Goal: Information Seeking & Learning: Check status

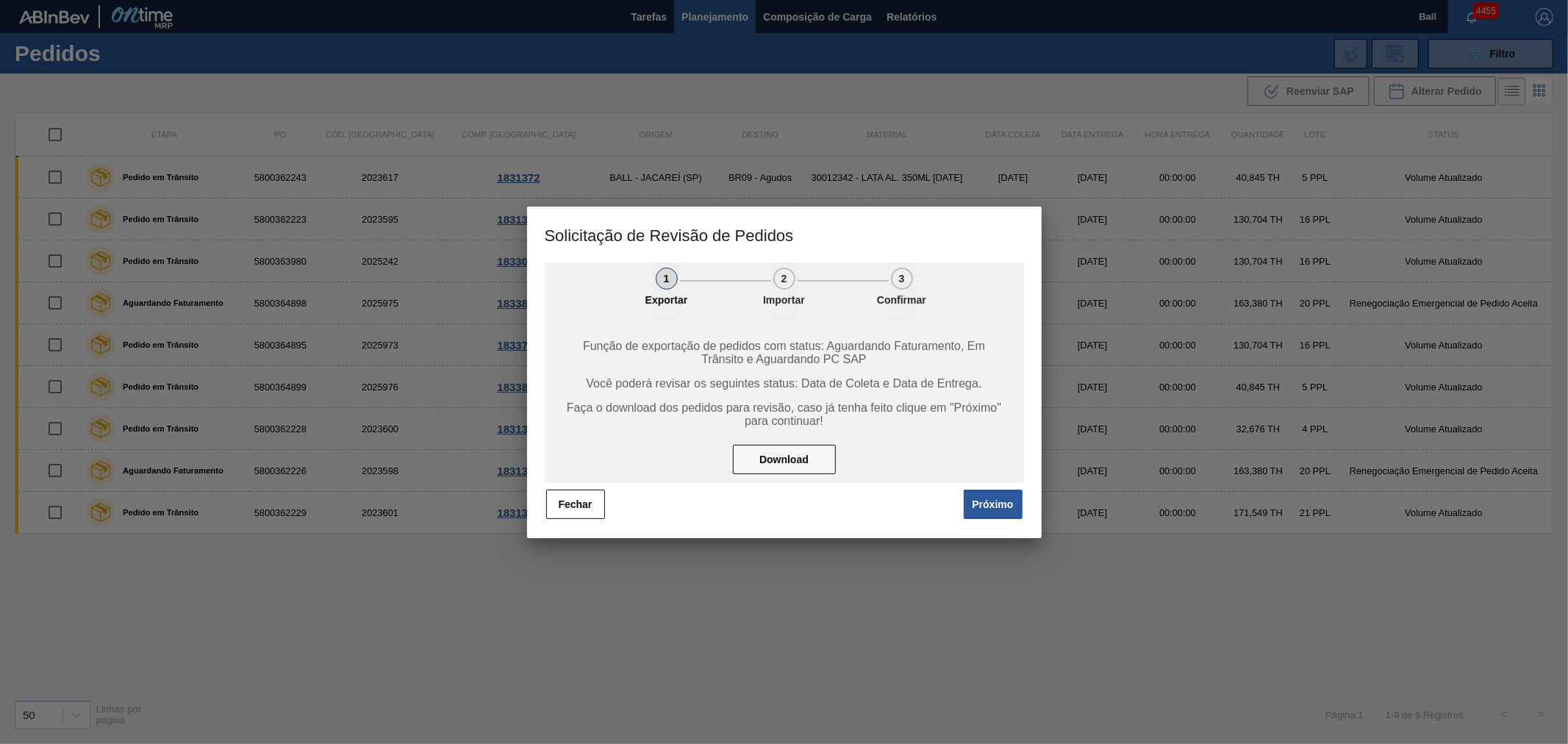
drag, startPoint x: 587, startPoint y: 500, endPoint x: 904, endPoint y: 42, distance: 557.0
click at [591, 497] on button "Fechar" at bounding box center [575, 504] width 59 height 30
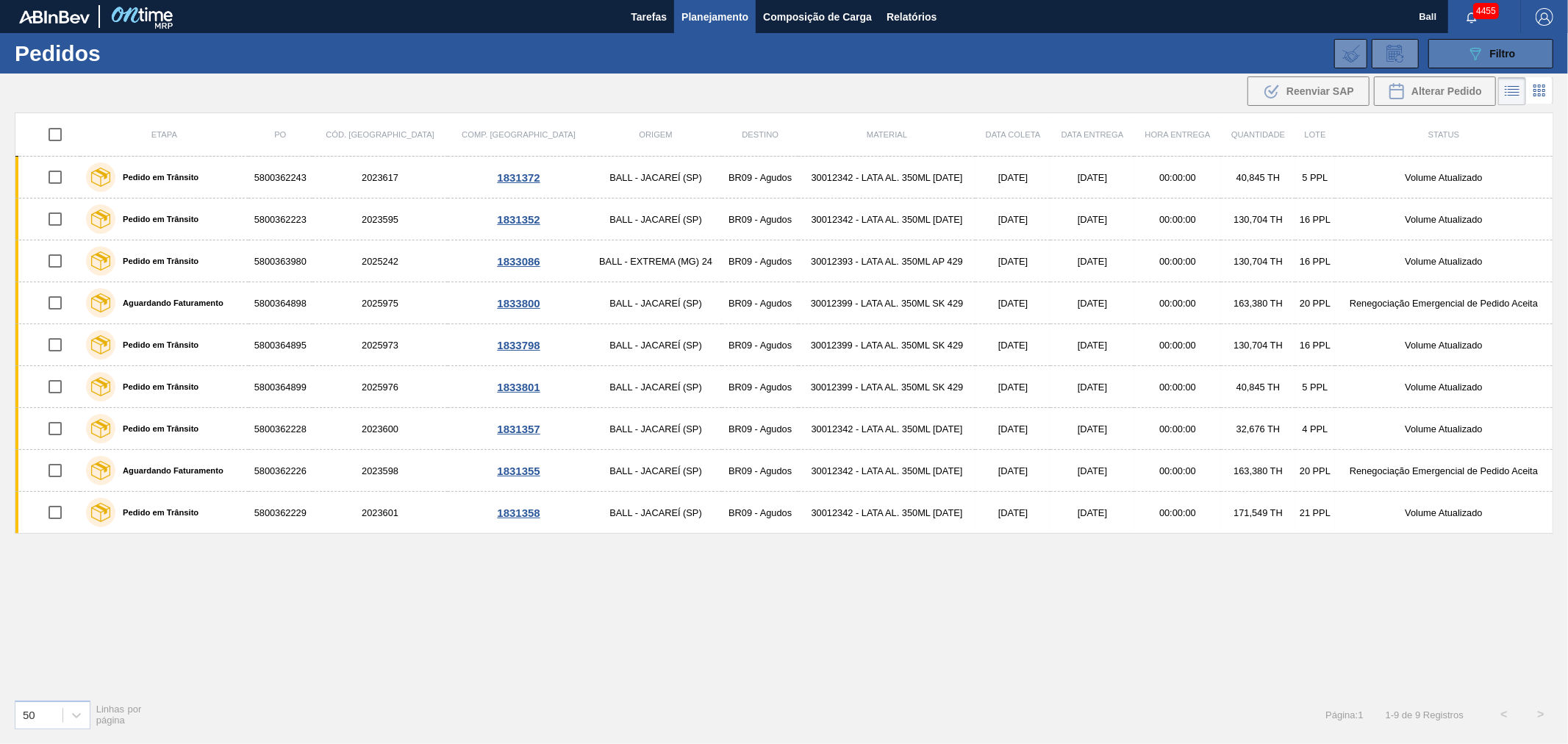
click at [1496, 53] on span "Filtro" at bounding box center [1503, 53] width 26 height 12
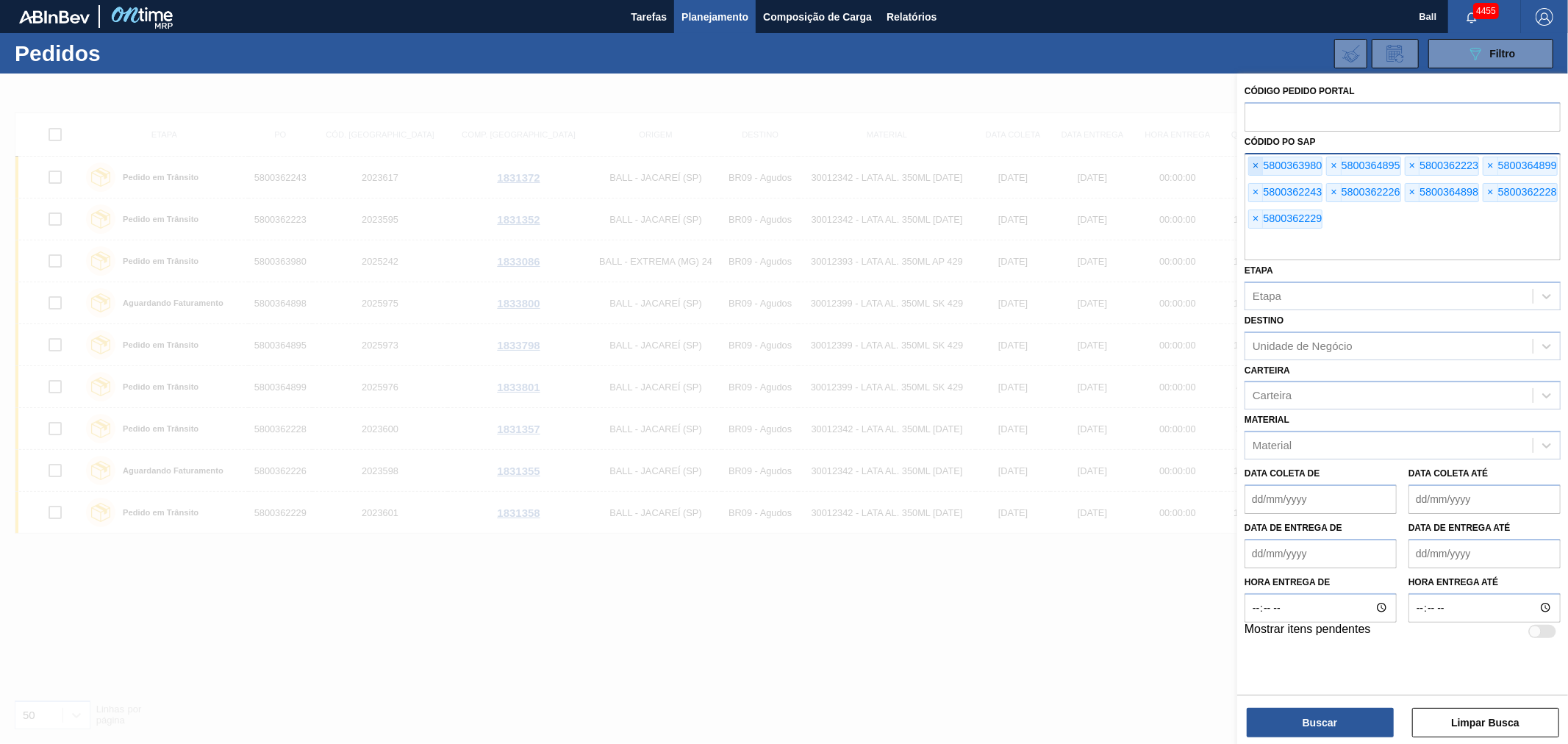
click at [1257, 161] on span "×" at bounding box center [1255, 166] width 14 height 18
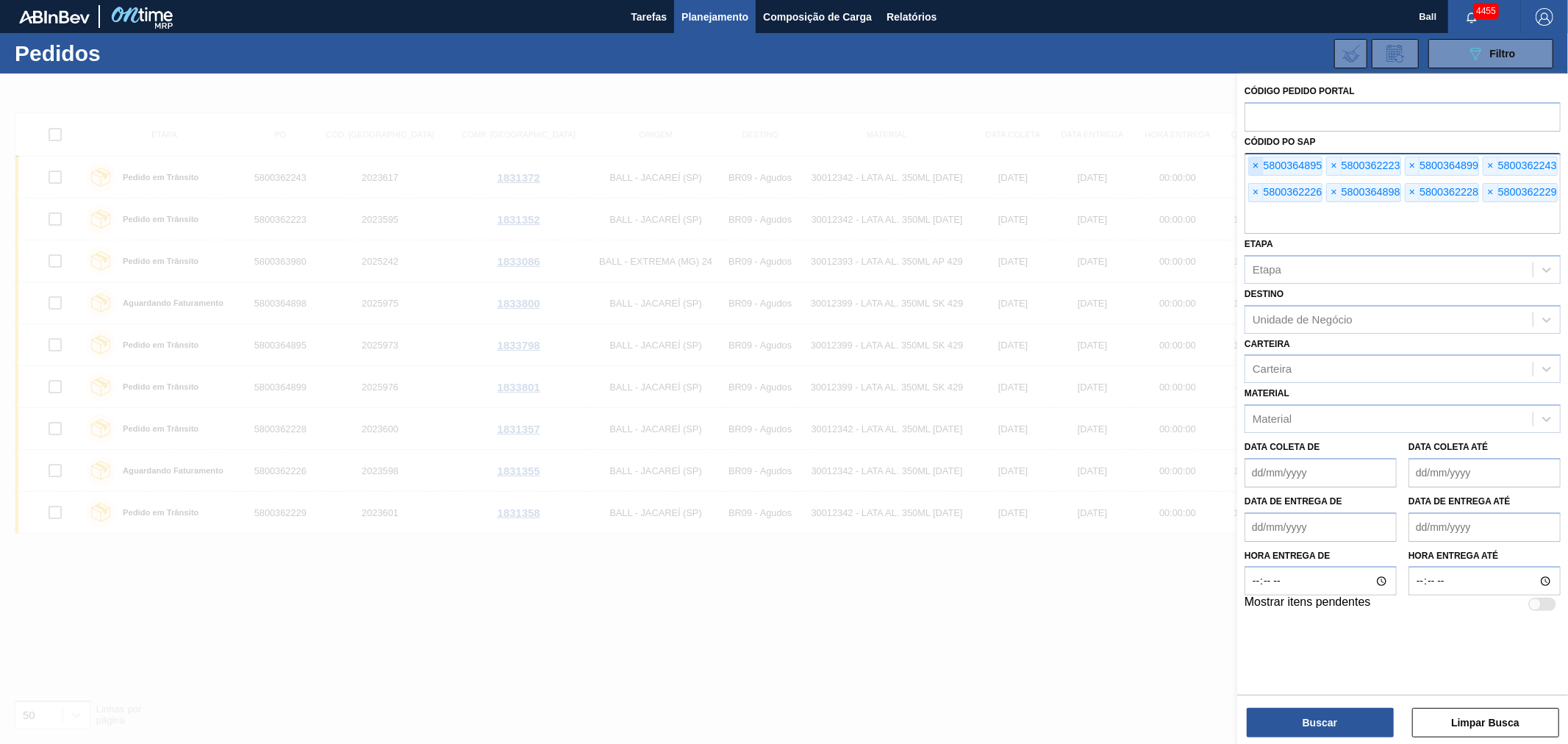
click at [1257, 161] on span "×" at bounding box center [1255, 166] width 14 height 18
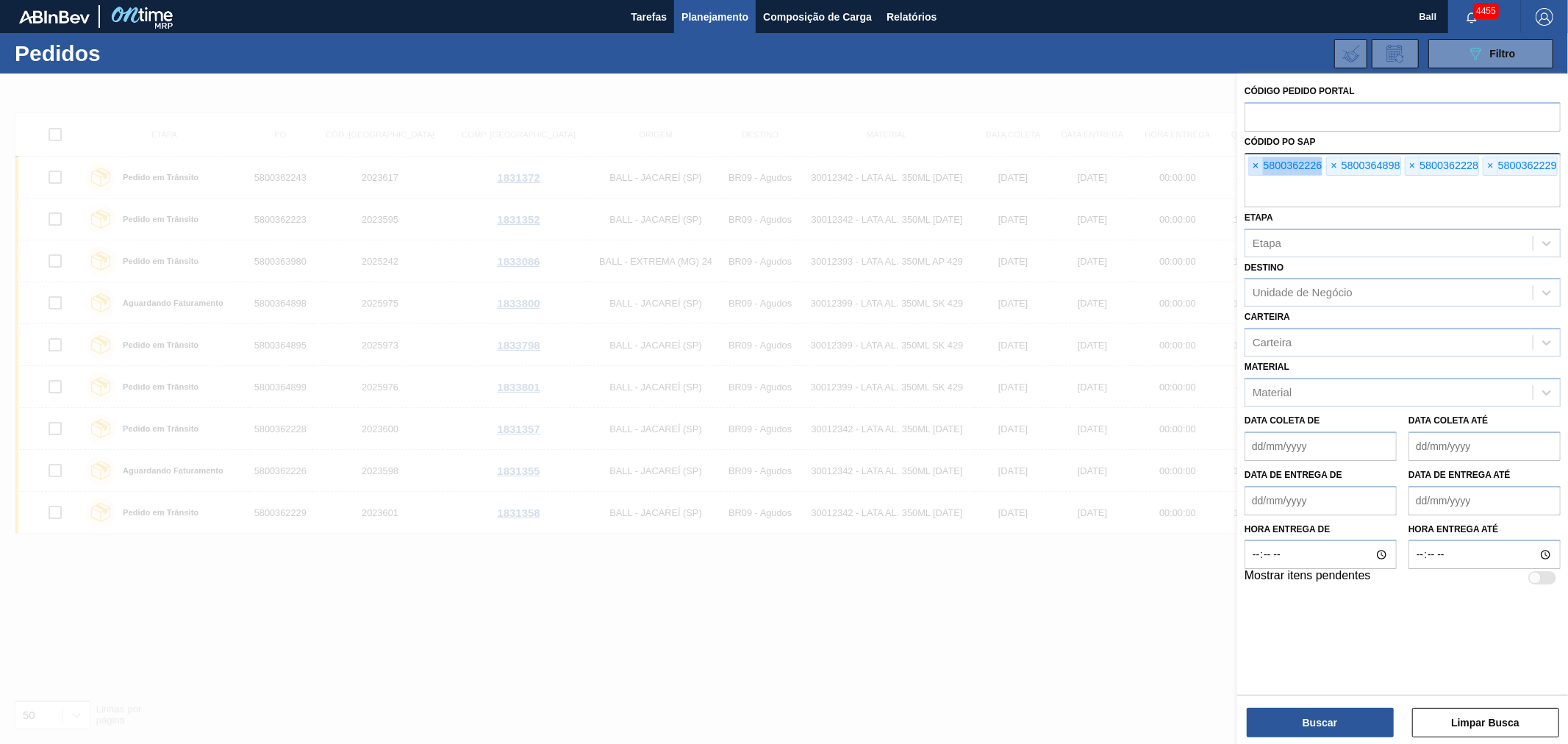
click at [1257, 161] on span "×" at bounding box center [1255, 166] width 14 height 18
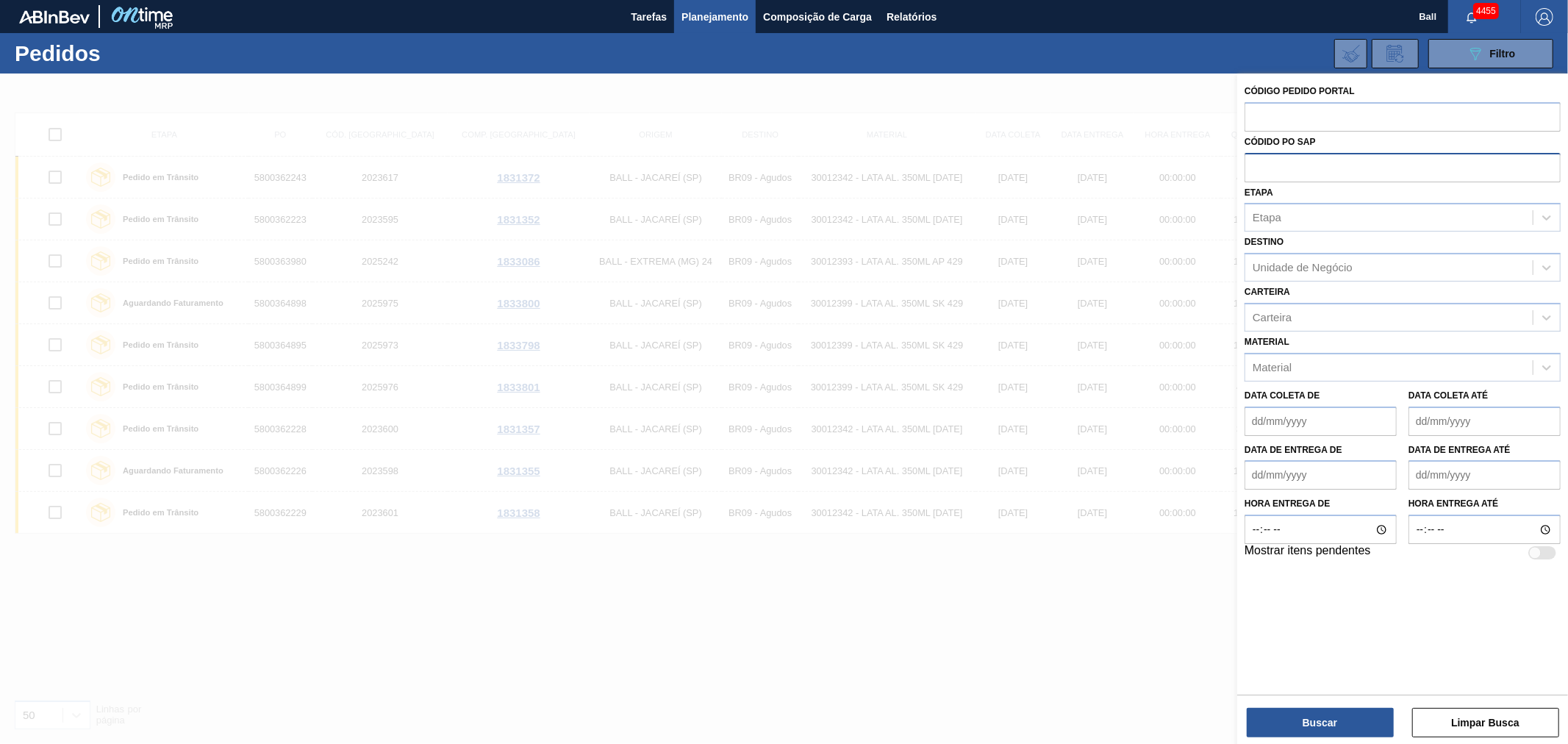
click at [1257, 161] on input "text" at bounding box center [1402, 166] width 316 height 28
paste input "5800341888"
type input "5800341888"
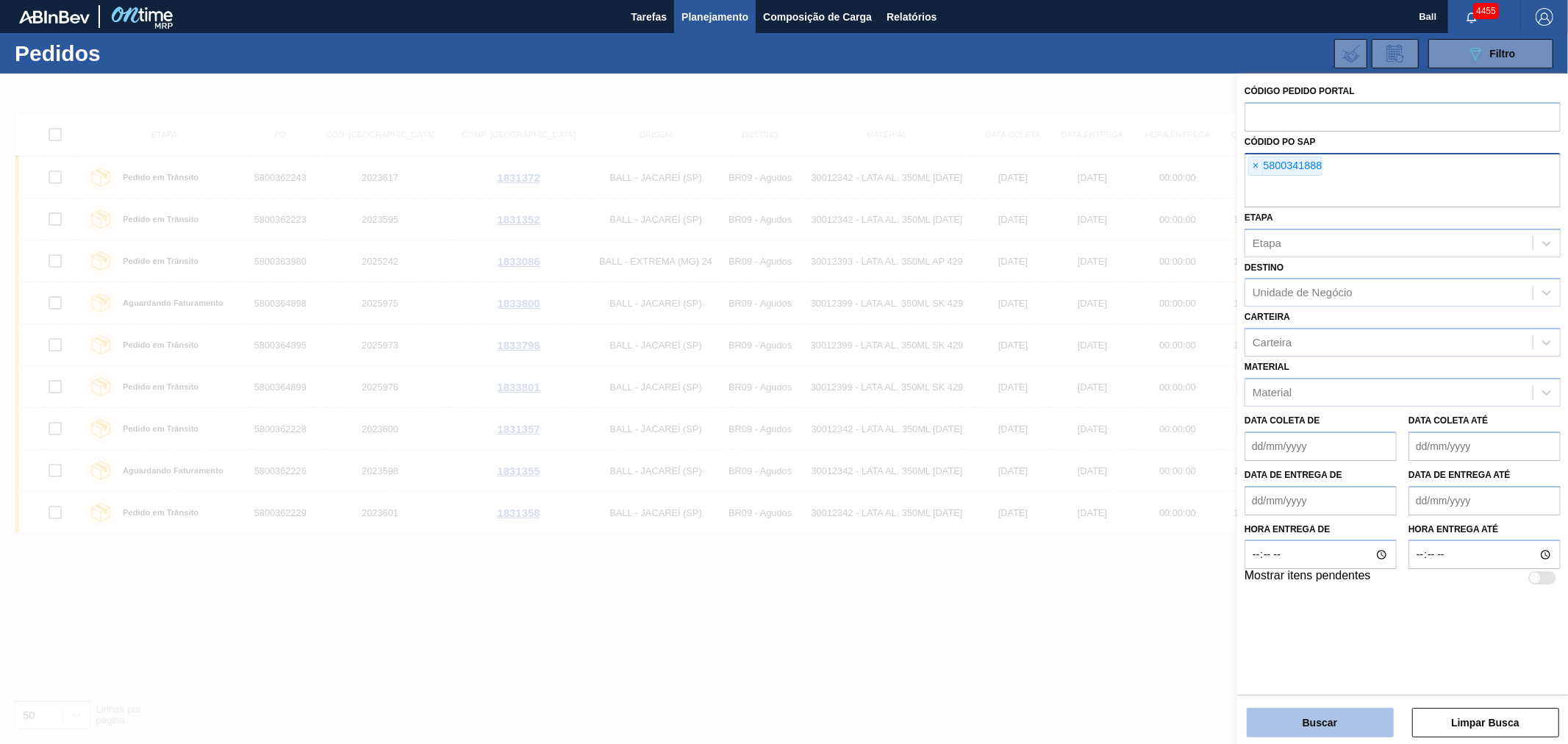
click at [1304, 715] on button "Buscar" at bounding box center [1320, 722] width 147 height 30
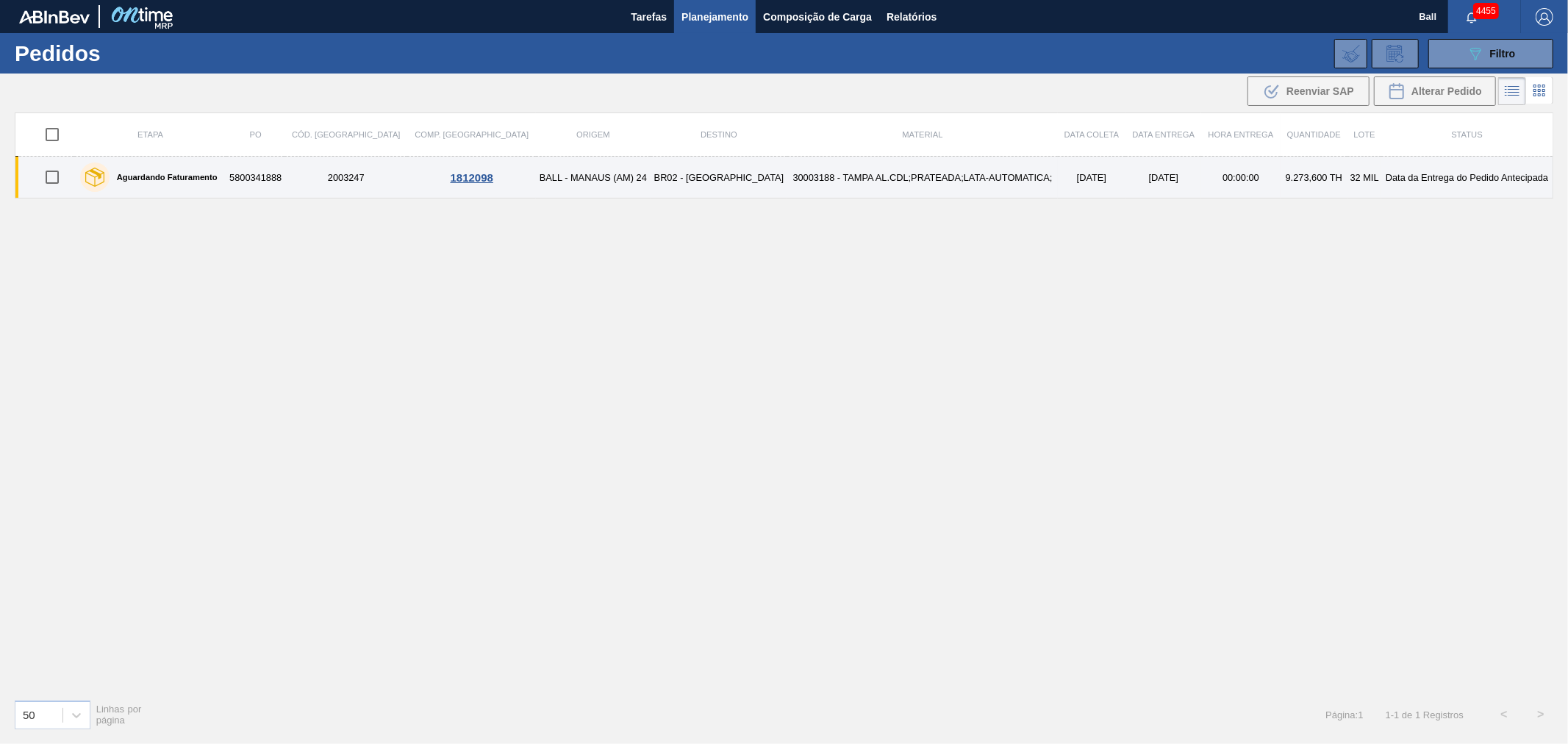
click at [984, 180] on td "30003188 - TAMPA AL.CDL;PRATEADA;LATA-AUTOMATICA;" at bounding box center [923, 178] width 270 height 42
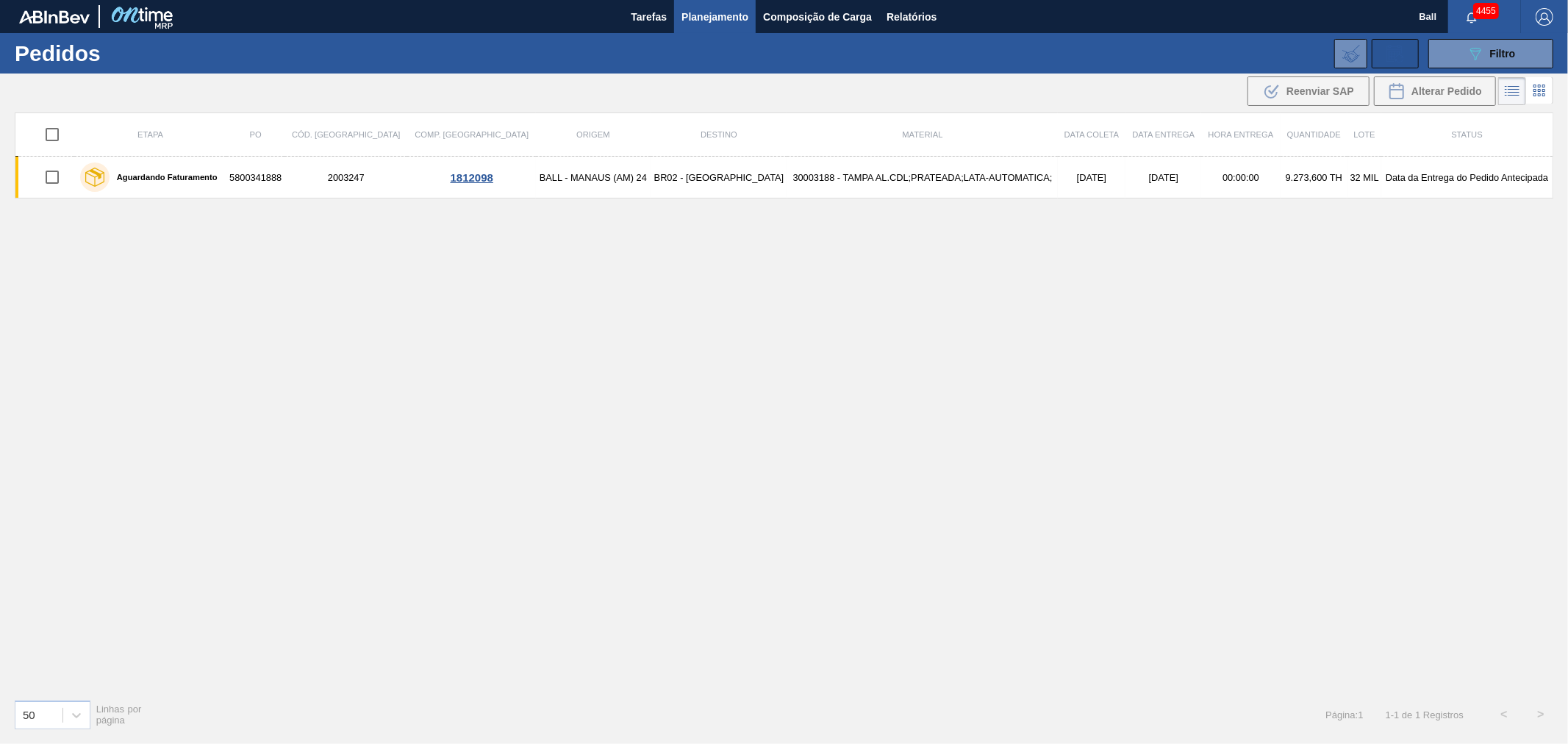
click at [1383, 53] on icon at bounding box center [1394, 54] width 23 height 18
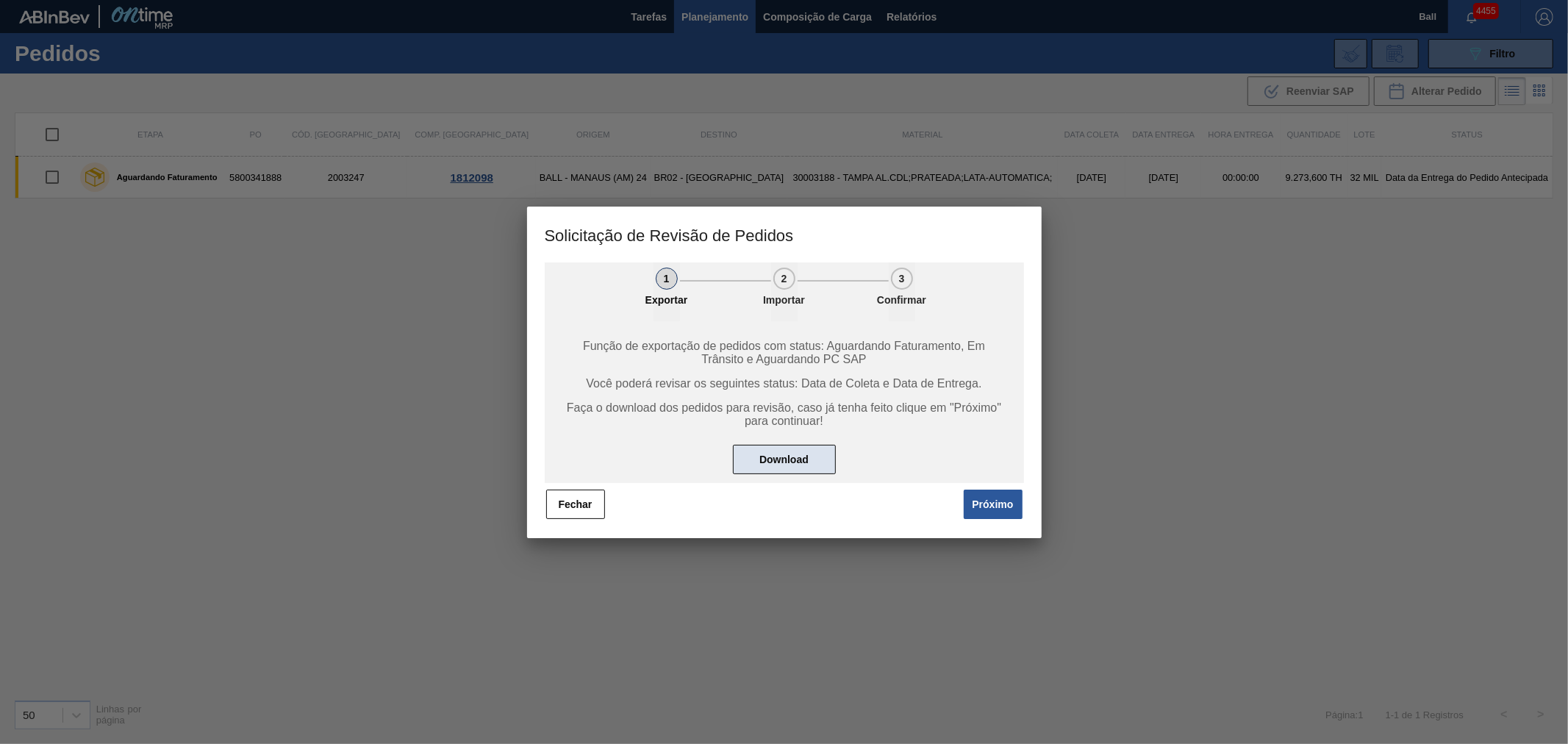
click at [784, 466] on button "Download" at bounding box center [784, 459] width 103 height 30
click at [982, 504] on button "Próximo" at bounding box center [993, 504] width 59 height 30
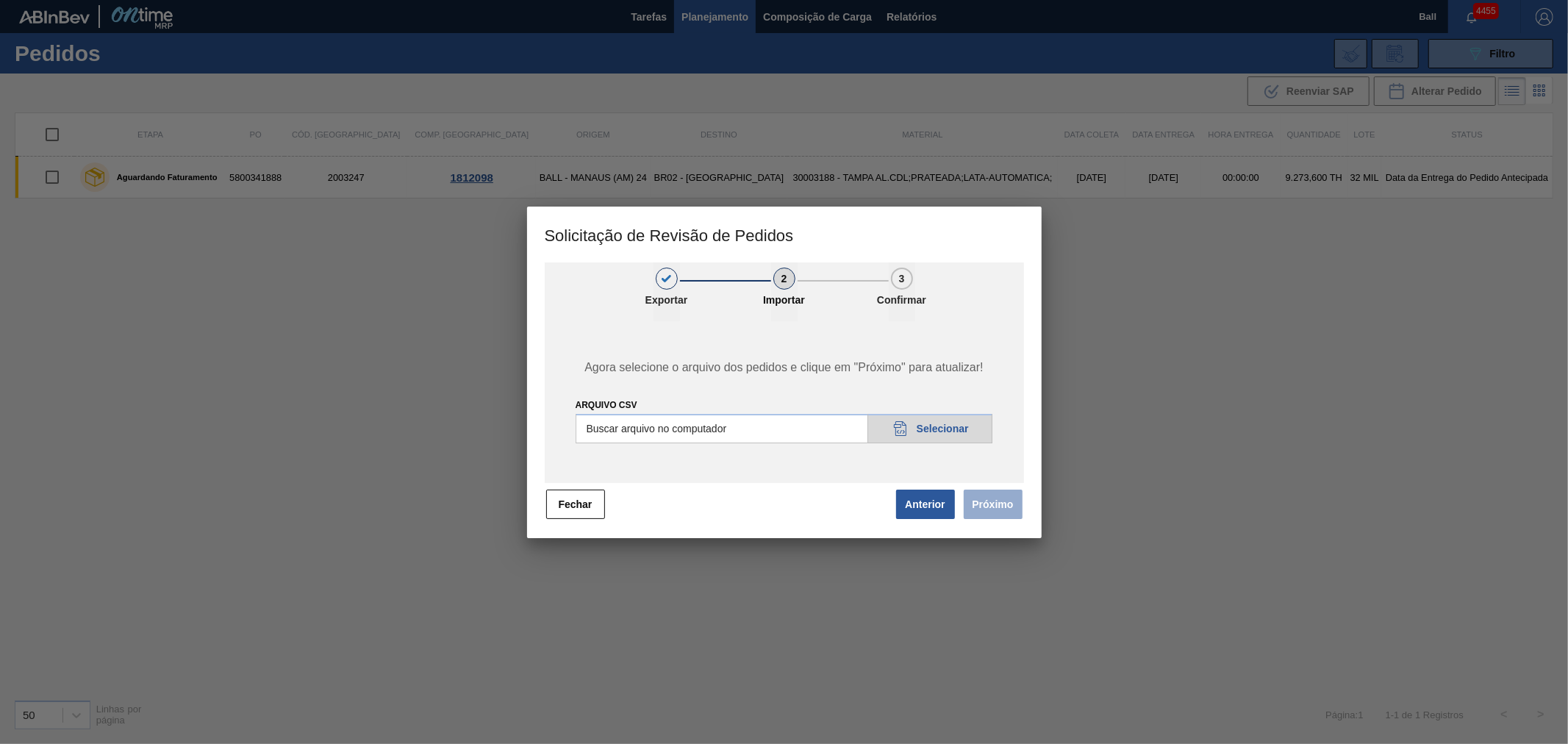
click at [825, 425] on input "Arquivo csv" at bounding box center [784, 428] width 418 height 30
type input "C:\fakepath\Base Subida 10-09csv.csv"
click at [993, 512] on button "Próximo" at bounding box center [993, 504] width 59 height 30
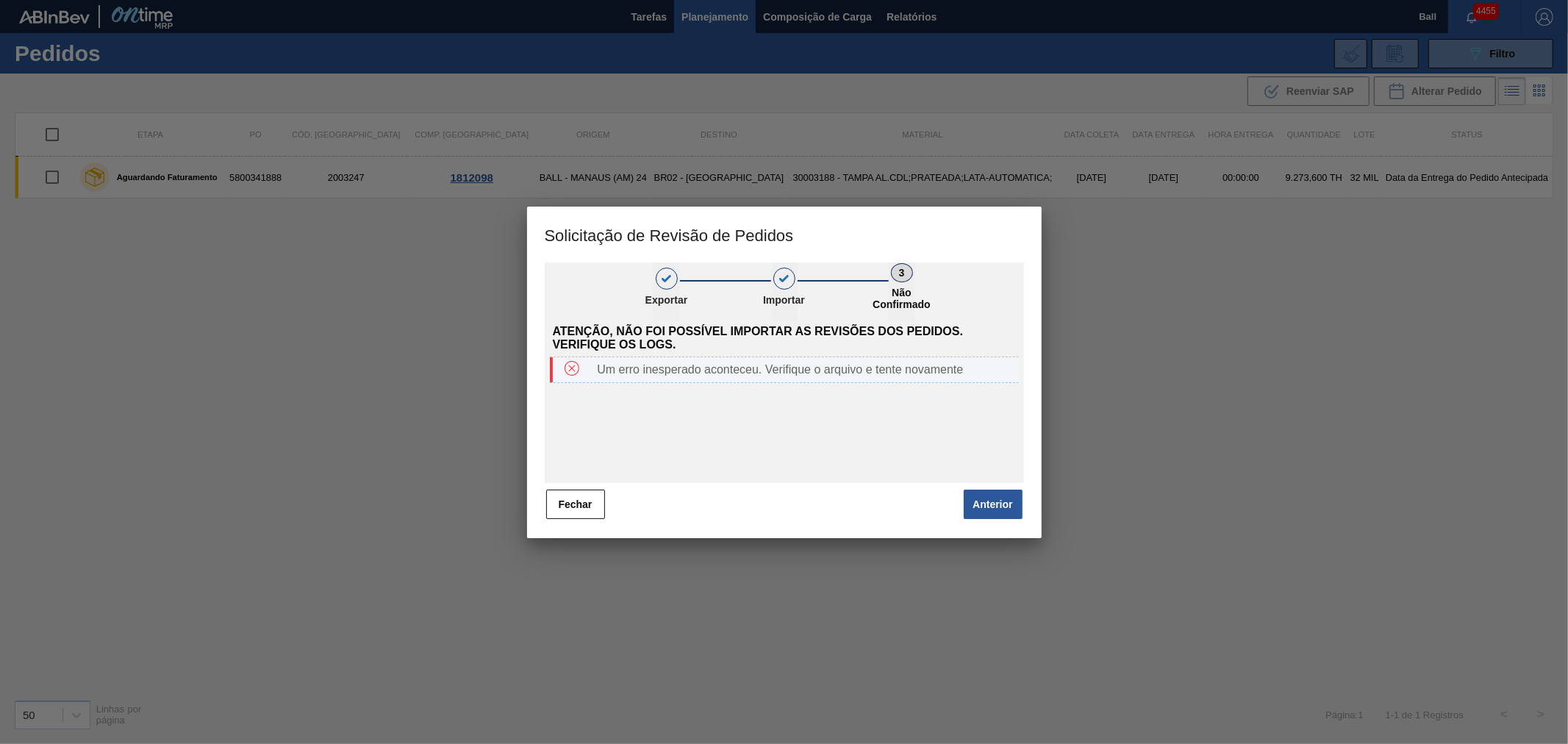
click at [789, 373] on div "Um erro inesperado aconteceu. Verifique o arquivo e tente novamente" at bounding box center [804, 370] width 427 height 13
click at [578, 496] on button "Fechar" at bounding box center [575, 504] width 59 height 30
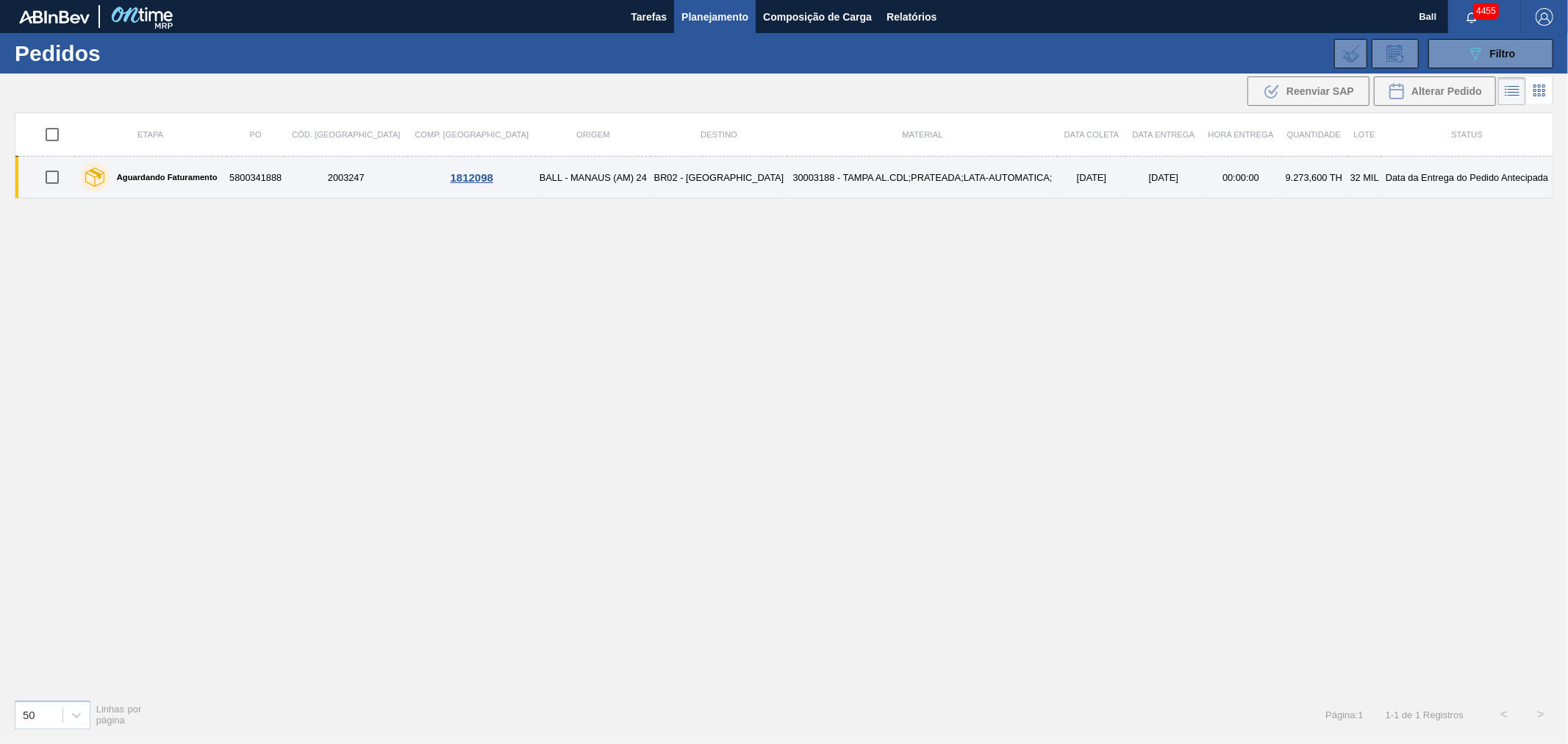
click at [788, 186] on td "30003188 - TAMPA AL.CDL;PRATEADA;LATA-AUTOMATICA;" at bounding box center [923, 178] width 270 height 42
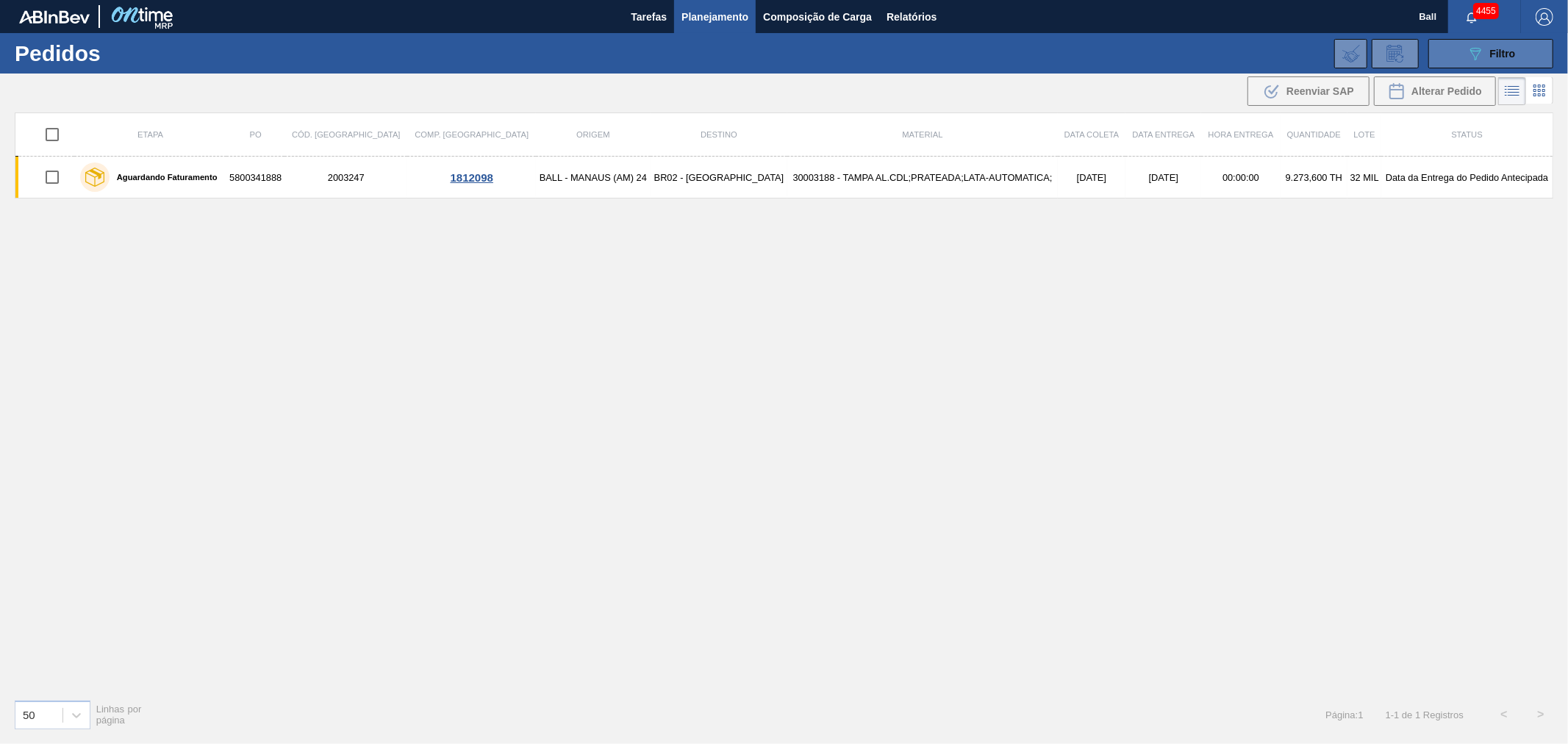
click at [1501, 47] on span "Filtro" at bounding box center [1503, 53] width 26 height 12
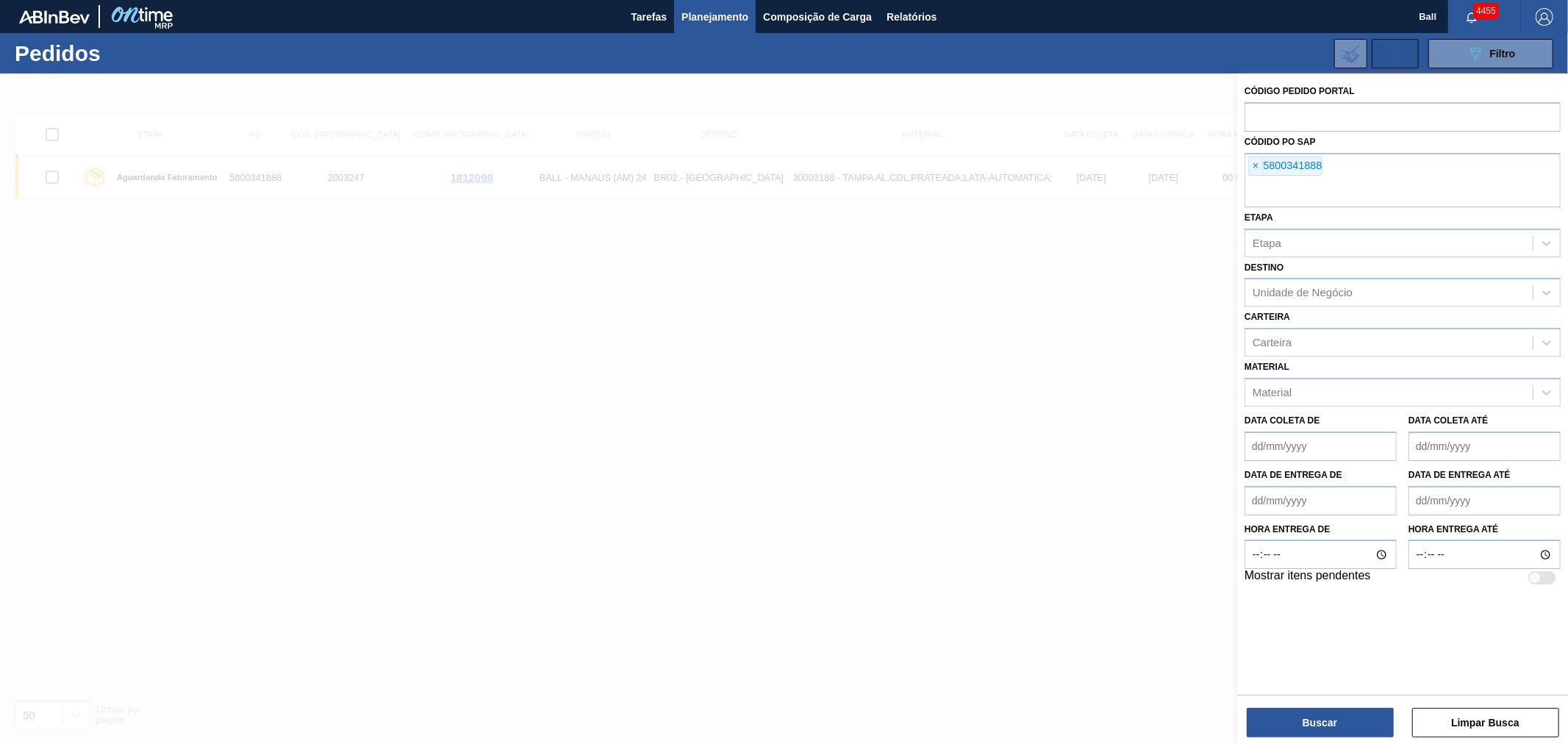
click at [1397, 56] on icon at bounding box center [1394, 54] width 23 height 18
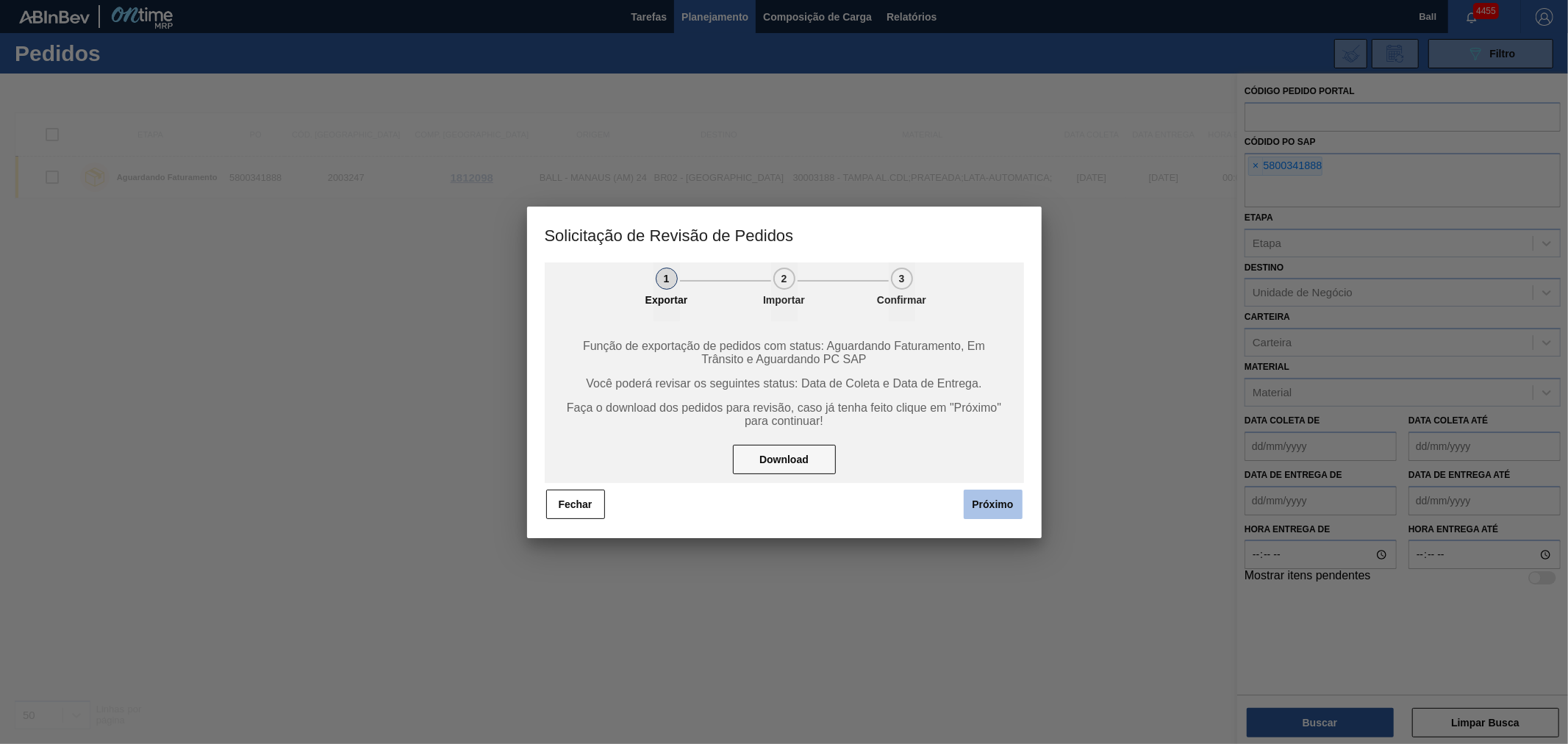
click at [996, 509] on button "Próximo" at bounding box center [993, 504] width 59 height 30
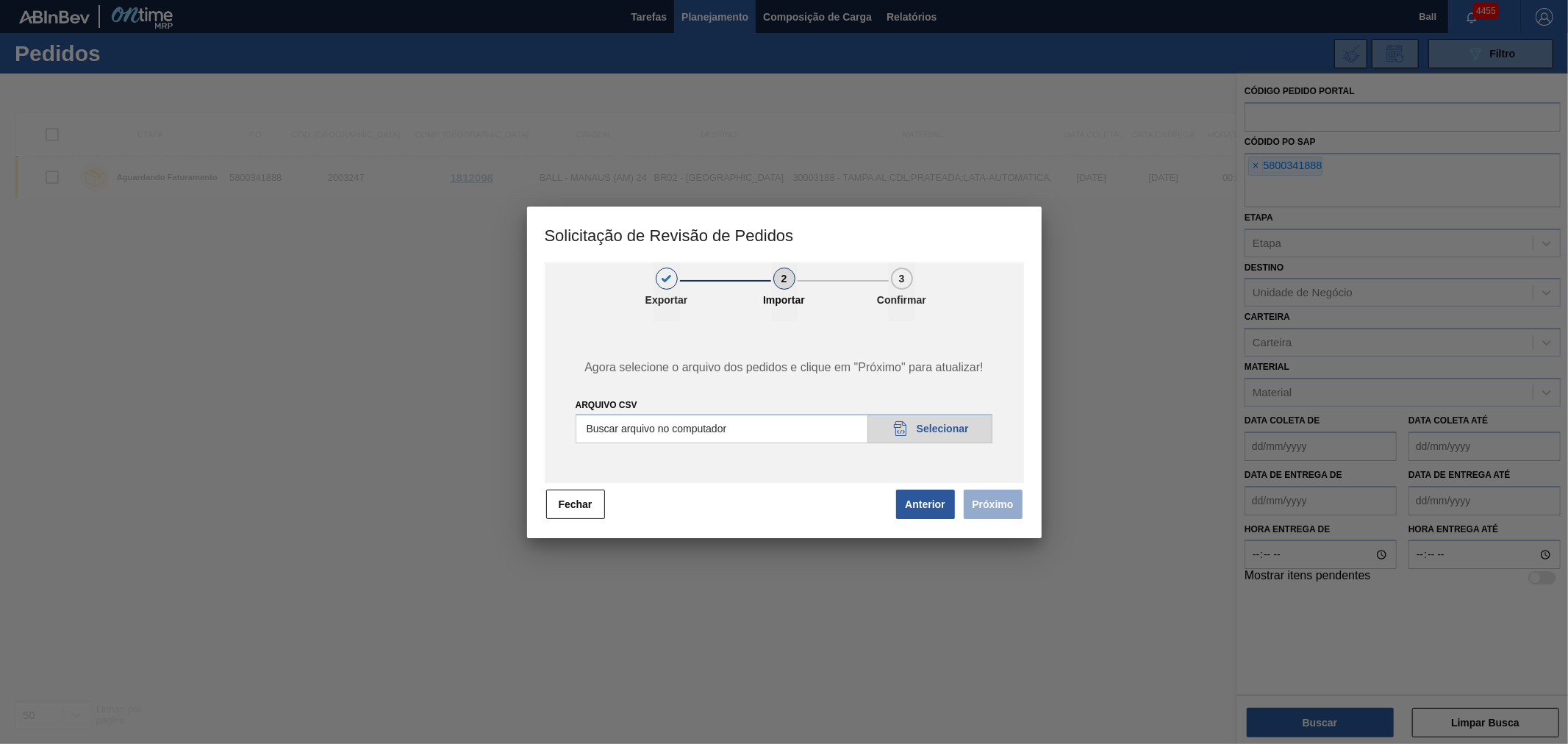
click at [937, 427] on input "Arquivo csv" at bounding box center [784, 428] width 418 height 30
type input "C:\fakepath\Base Subida 10-09csv.csv"
click at [1005, 504] on button "Próximo" at bounding box center [993, 504] width 59 height 30
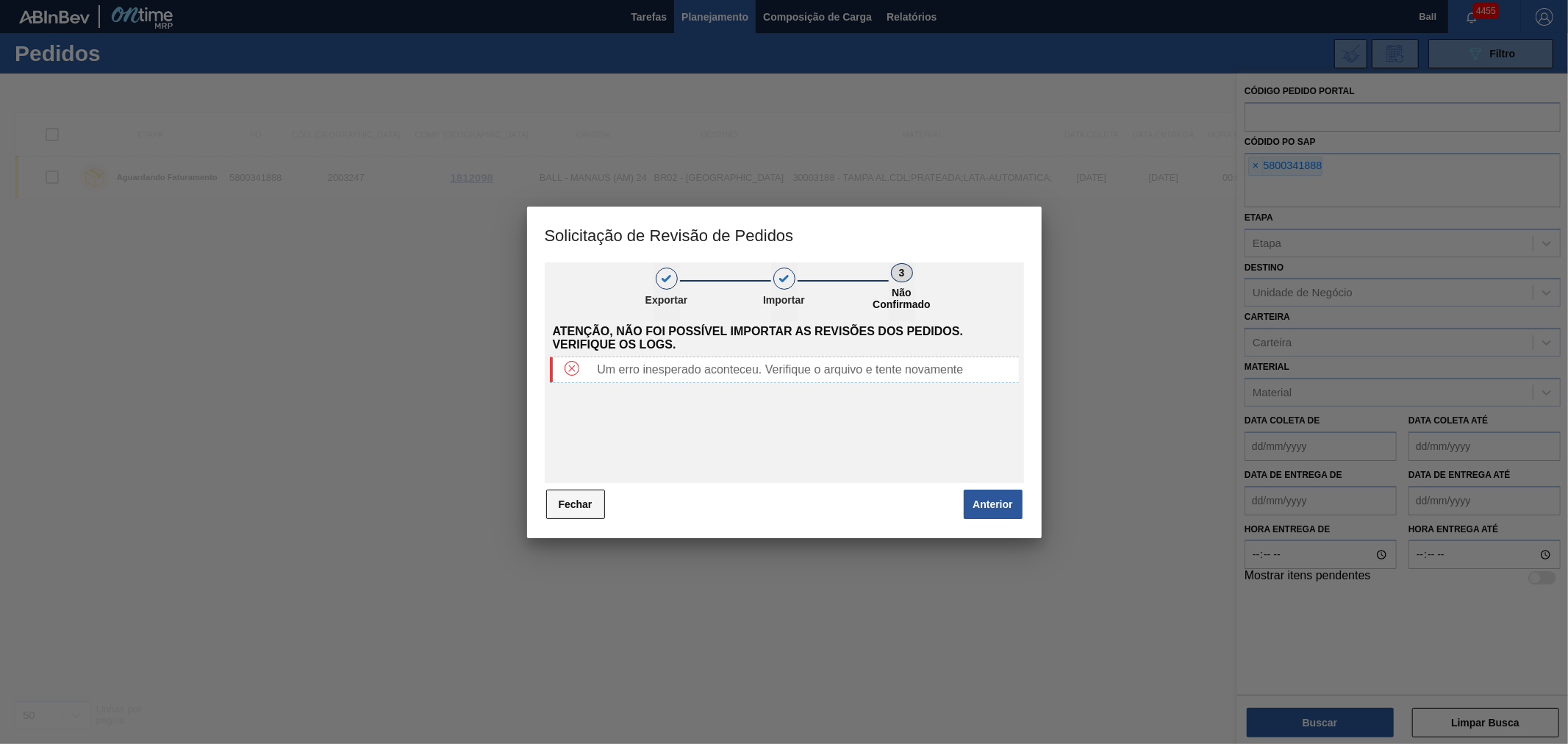
click at [572, 514] on button "Fechar" at bounding box center [575, 504] width 59 height 30
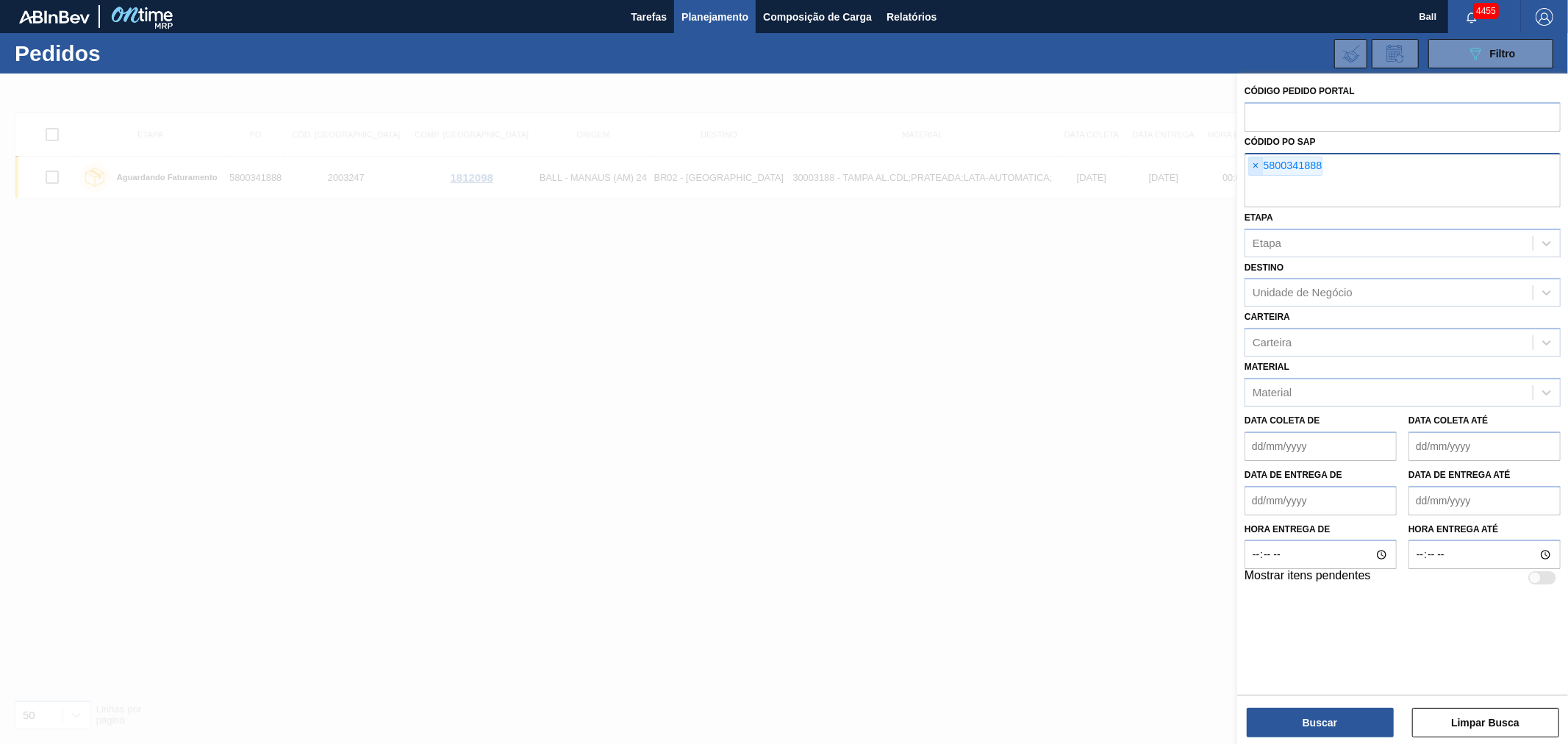
click at [1259, 158] on span "×" at bounding box center [1255, 166] width 14 height 18
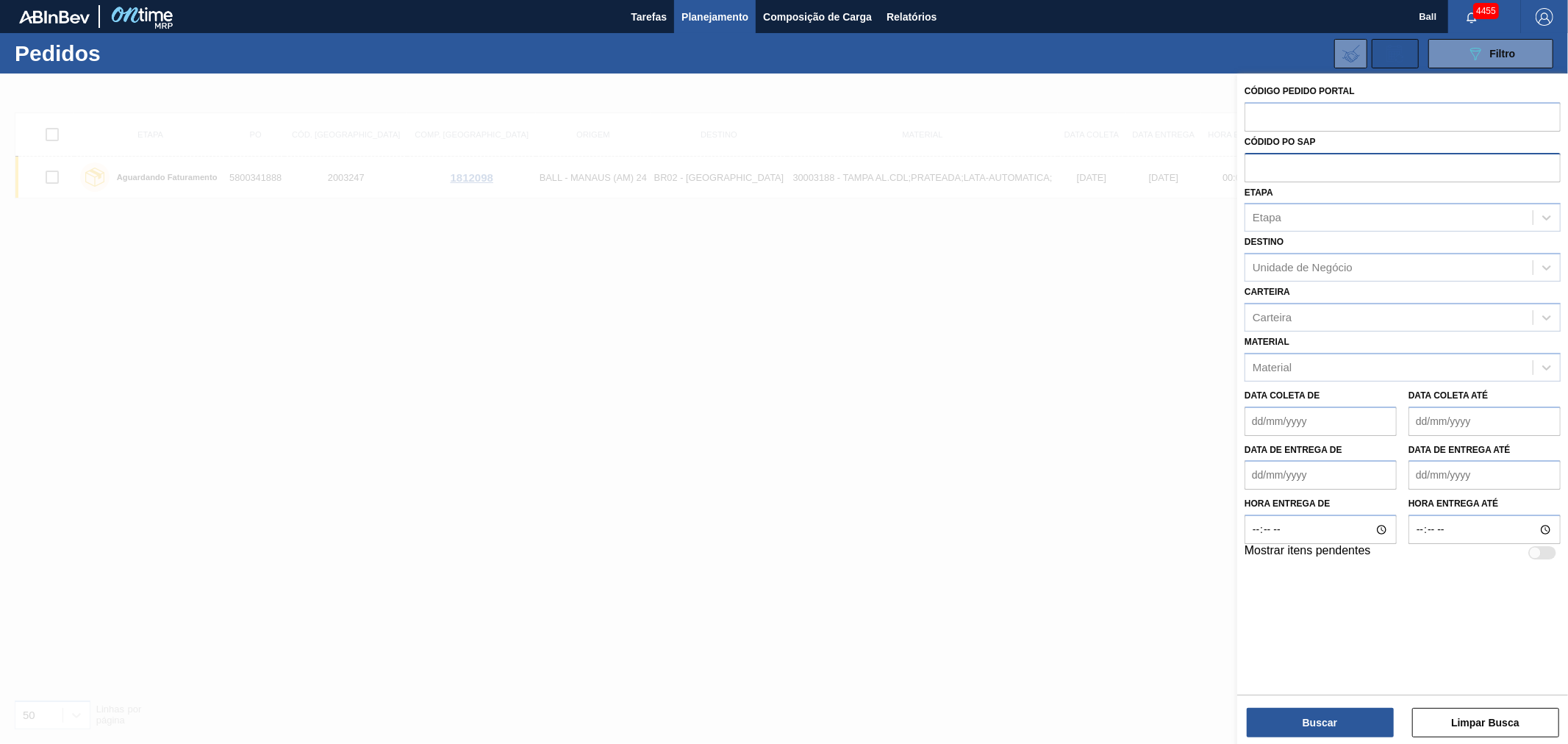
click at [1393, 59] on icon at bounding box center [1394, 54] width 23 height 18
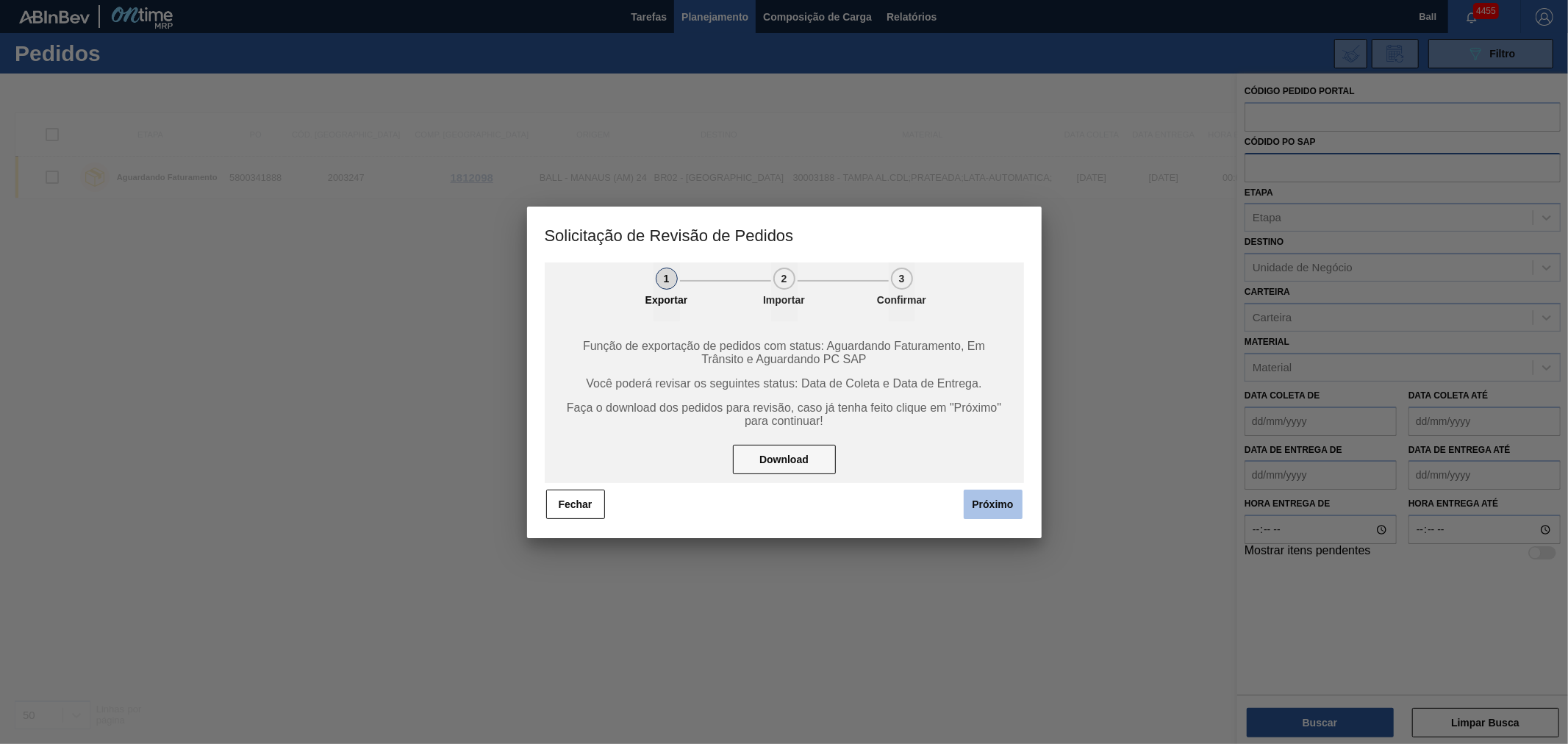
click at [990, 511] on button "Próximo" at bounding box center [993, 504] width 59 height 30
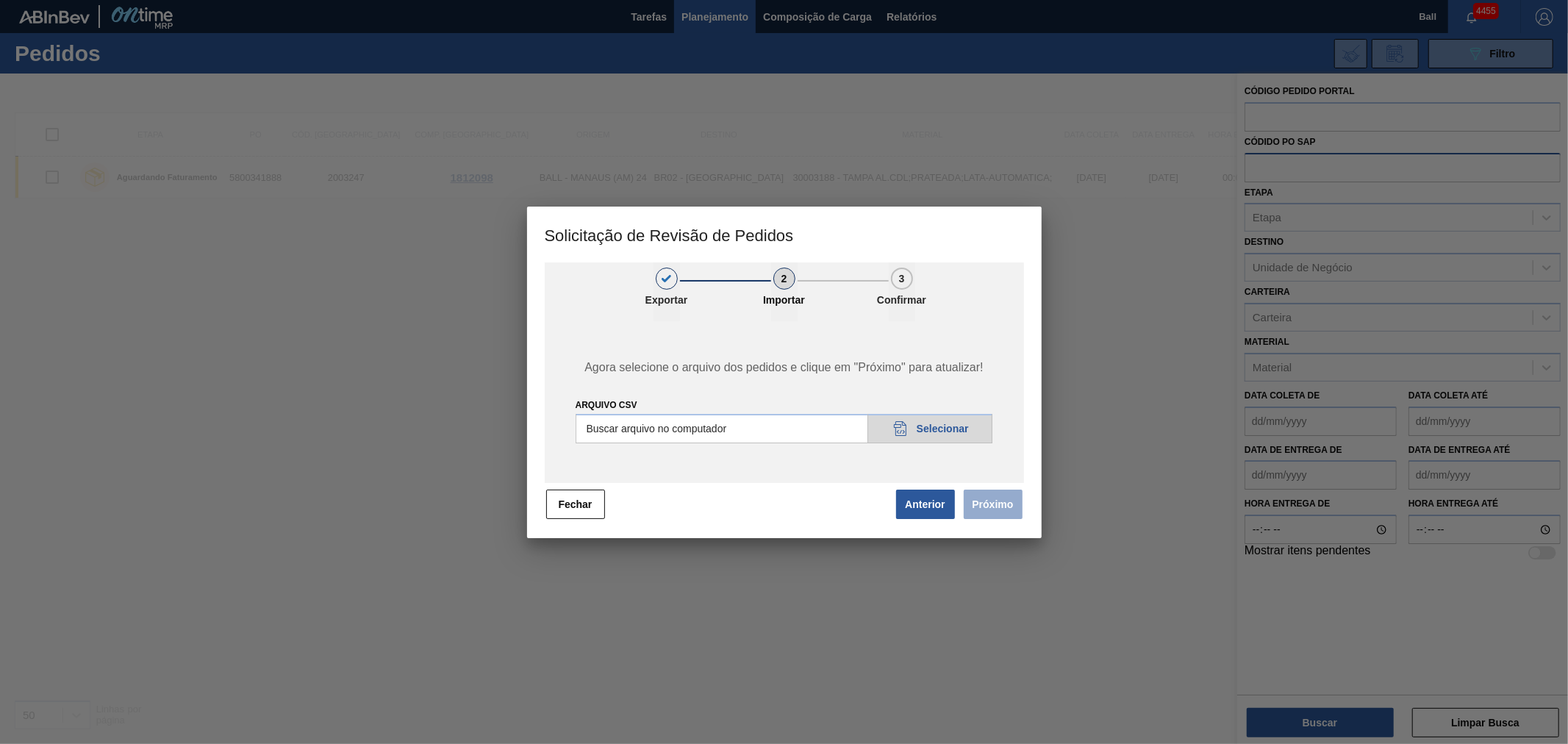
click at [906, 424] on input "Arquivo csv" at bounding box center [784, 428] width 418 height 30
type input "C:\fakepath\Base Subida 10-09.csv"
click at [1000, 505] on button "Próximo" at bounding box center [993, 504] width 59 height 30
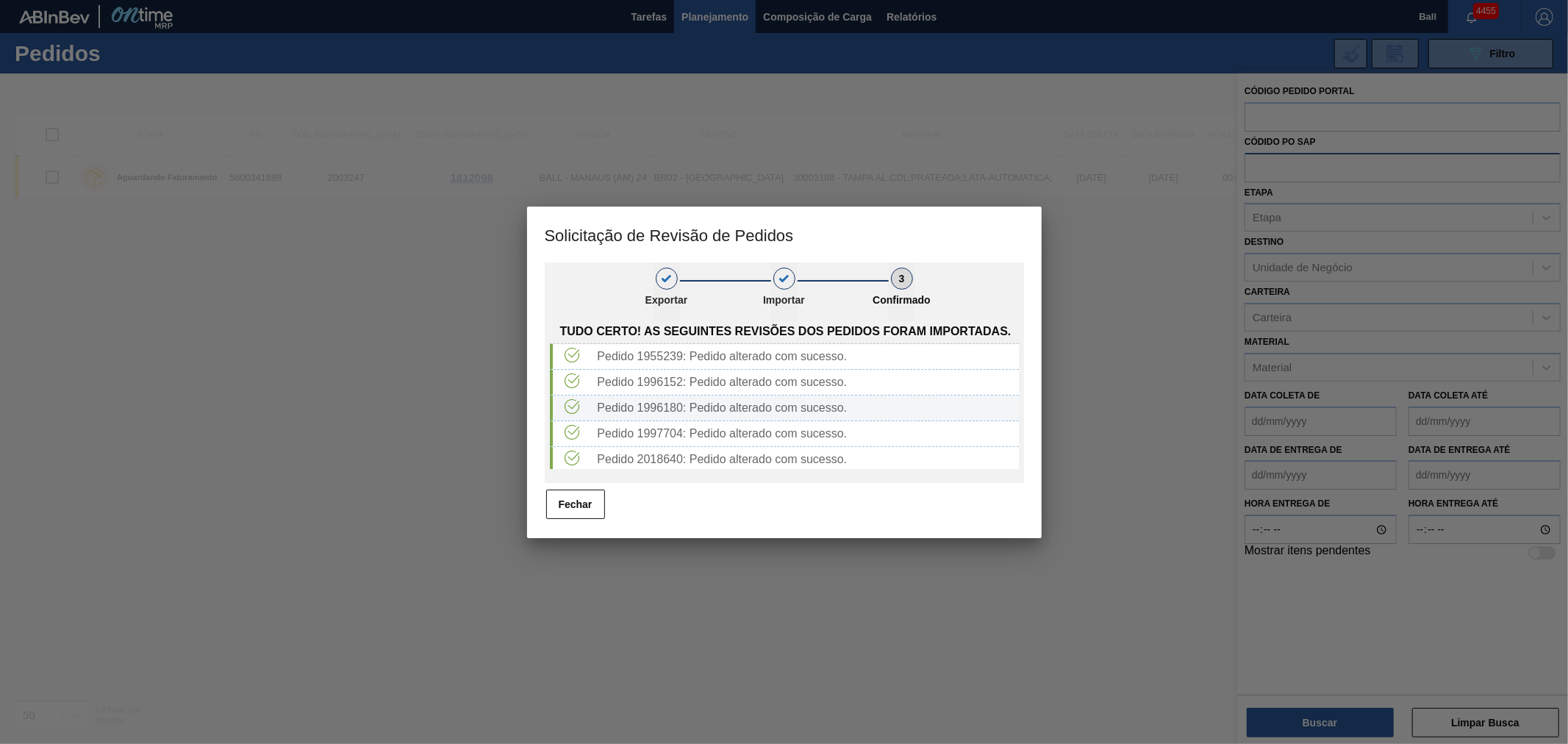
scroll to position [2, 0]
click at [583, 512] on button "Fechar" at bounding box center [575, 504] width 59 height 30
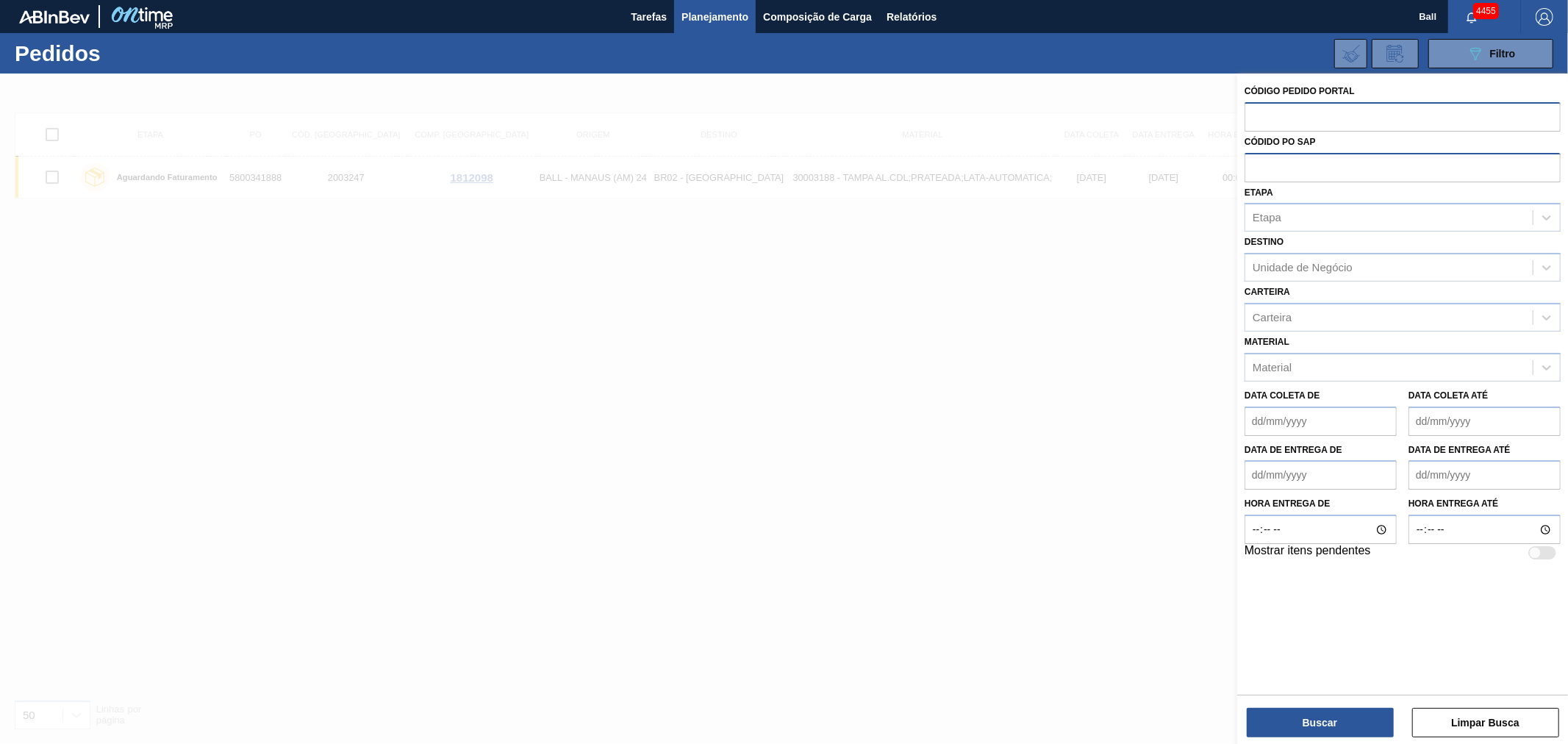
click at [1265, 125] on input "text" at bounding box center [1402, 116] width 316 height 28
type input "1955750"
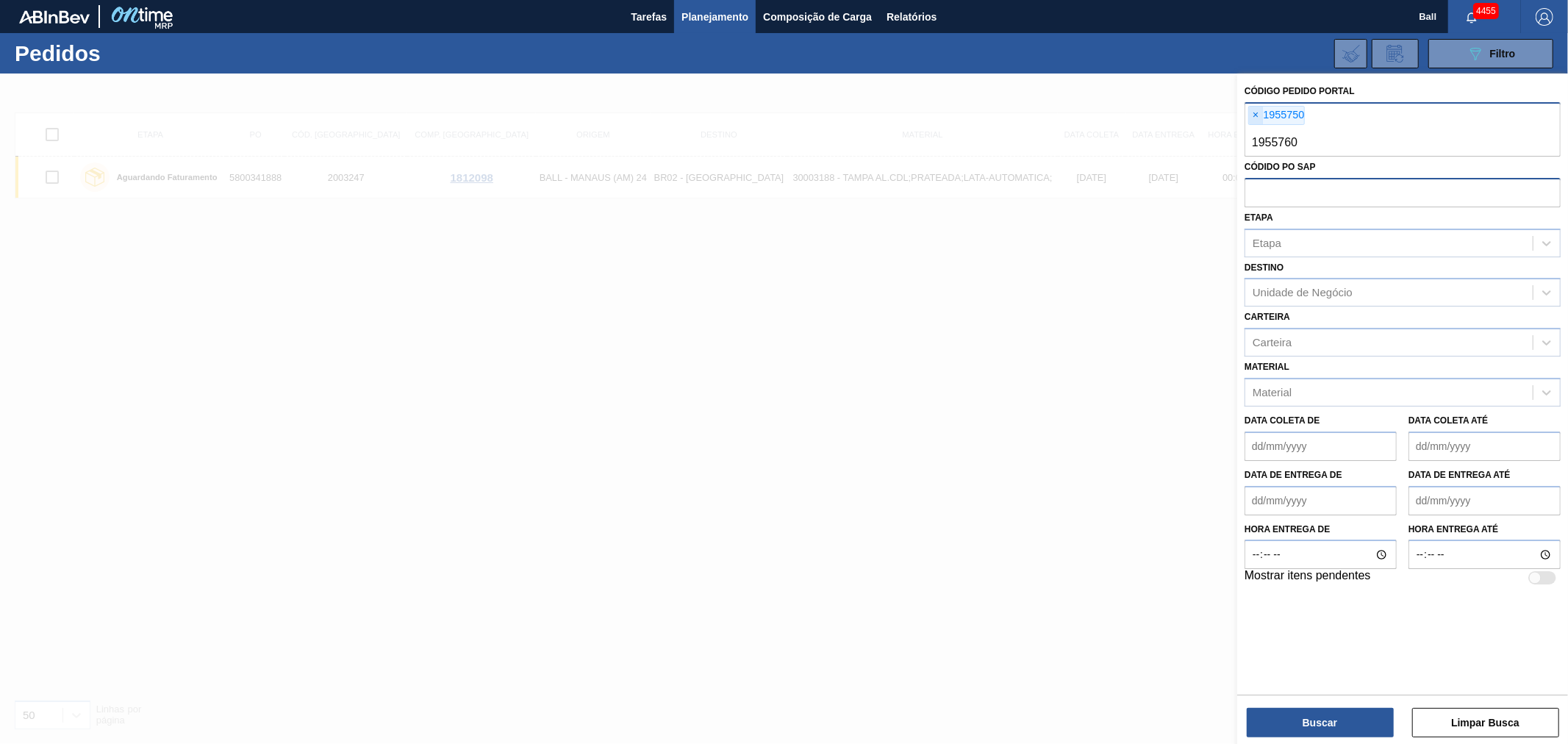
type input "1955760"
click at [1255, 111] on span "×" at bounding box center [1255, 116] width 14 height 18
click at [1331, 728] on button "Buscar" at bounding box center [1320, 722] width 147 height 30
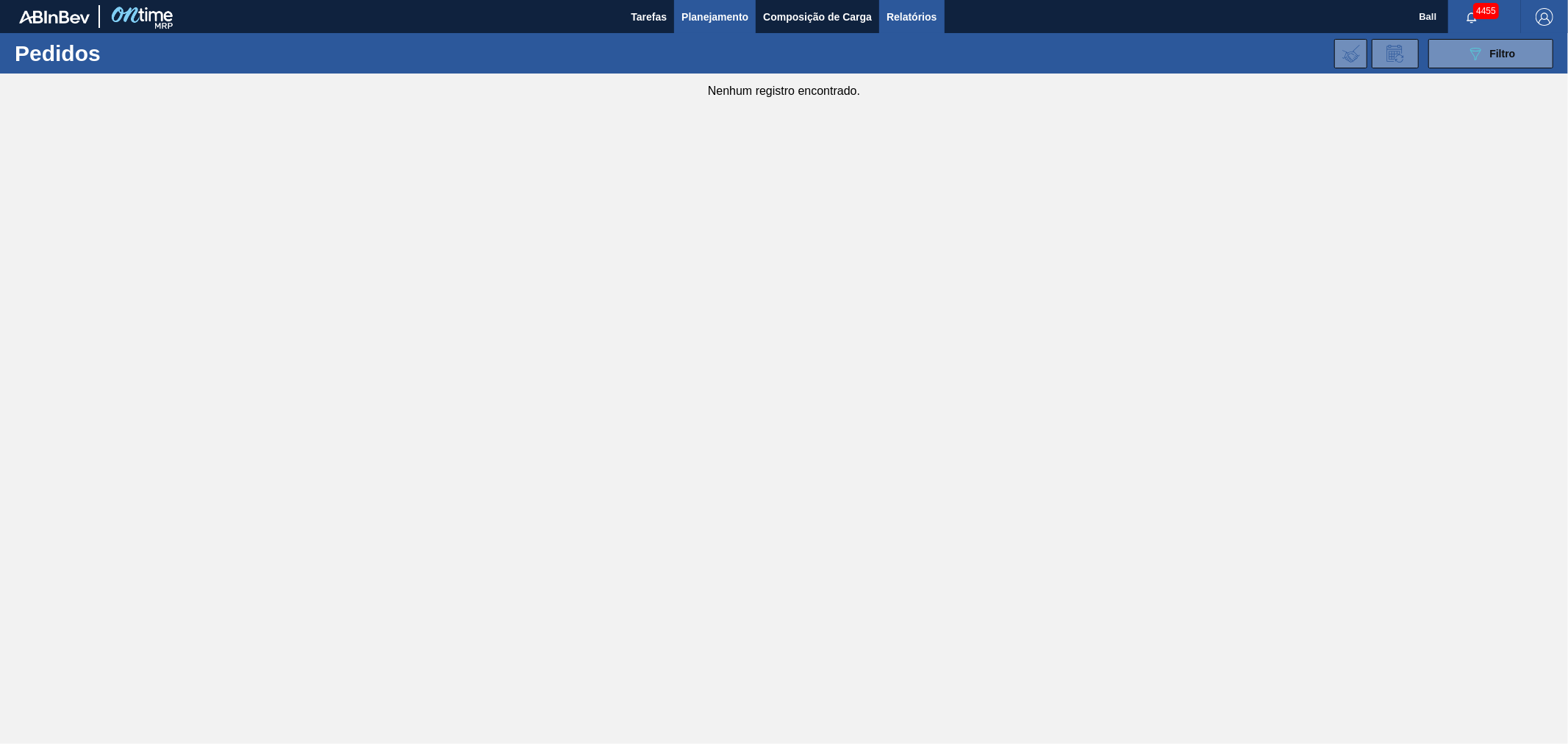
click at [917, 16] on span "Relatórios" at bounding box center [911, 17] width 50 height 18
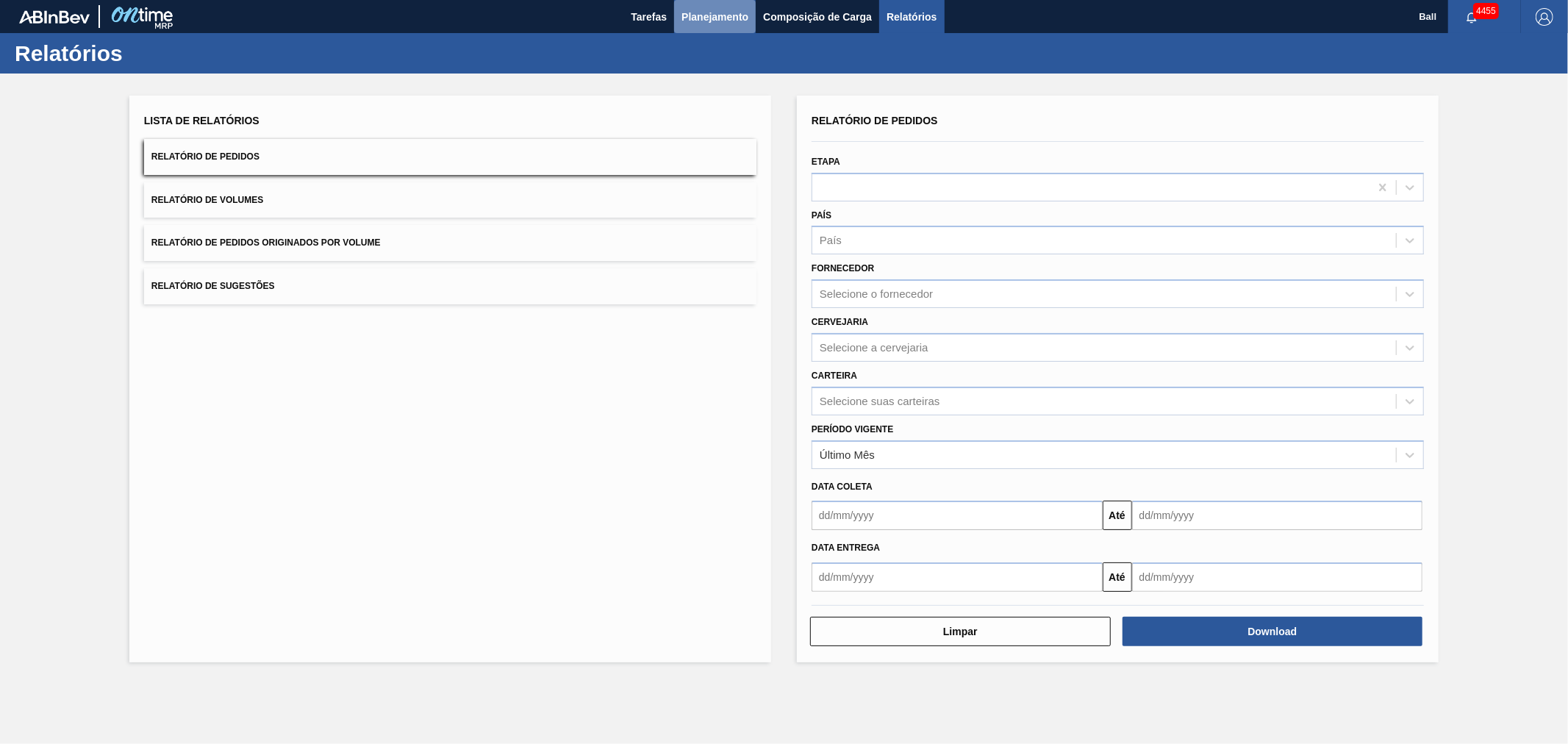
click at [692, 20] on span "Planejamento" at bounding box center [714, 17] width 67 height 18
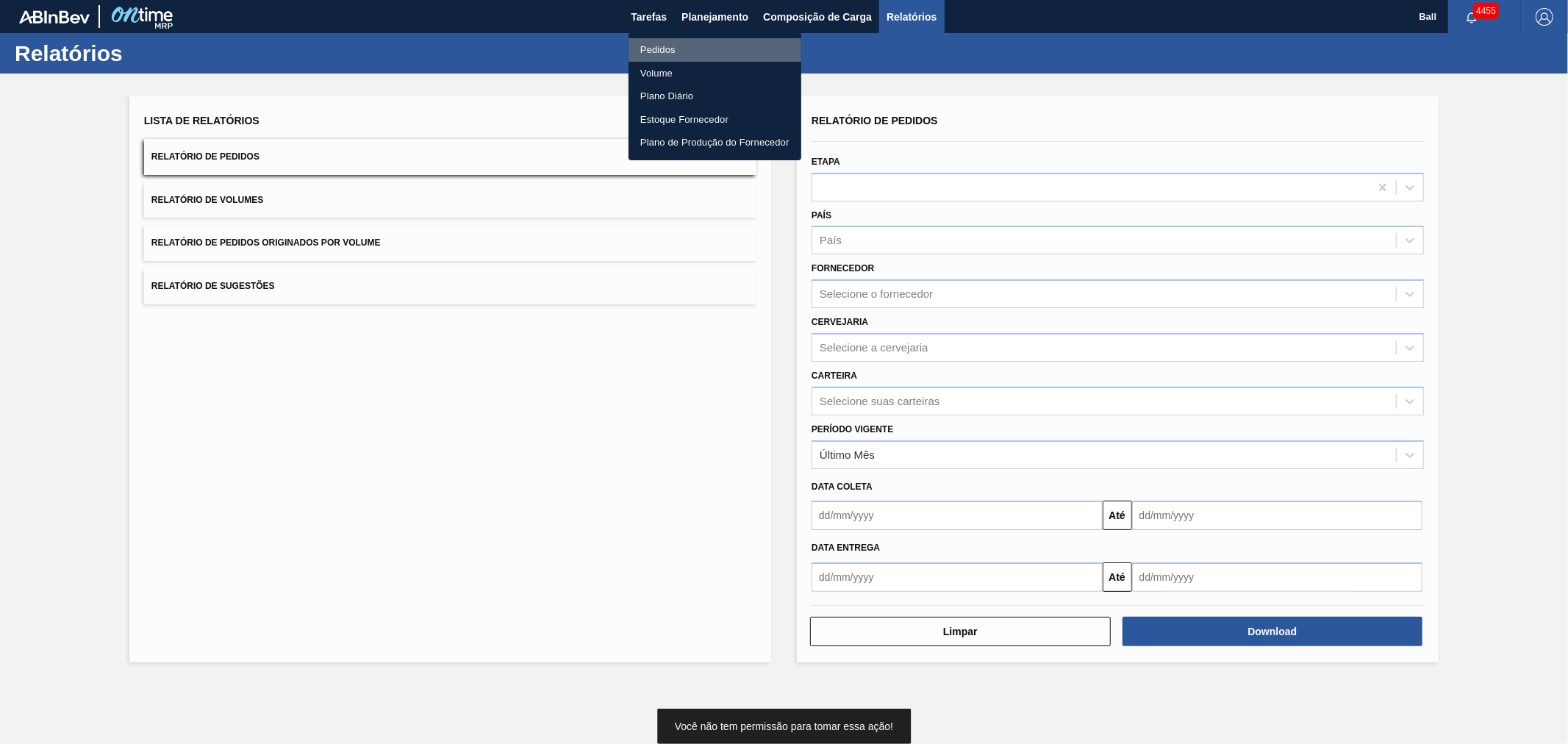
click at [678, 51] on li "Pedidos" at bounding box center [714, 50] width 173 height 23
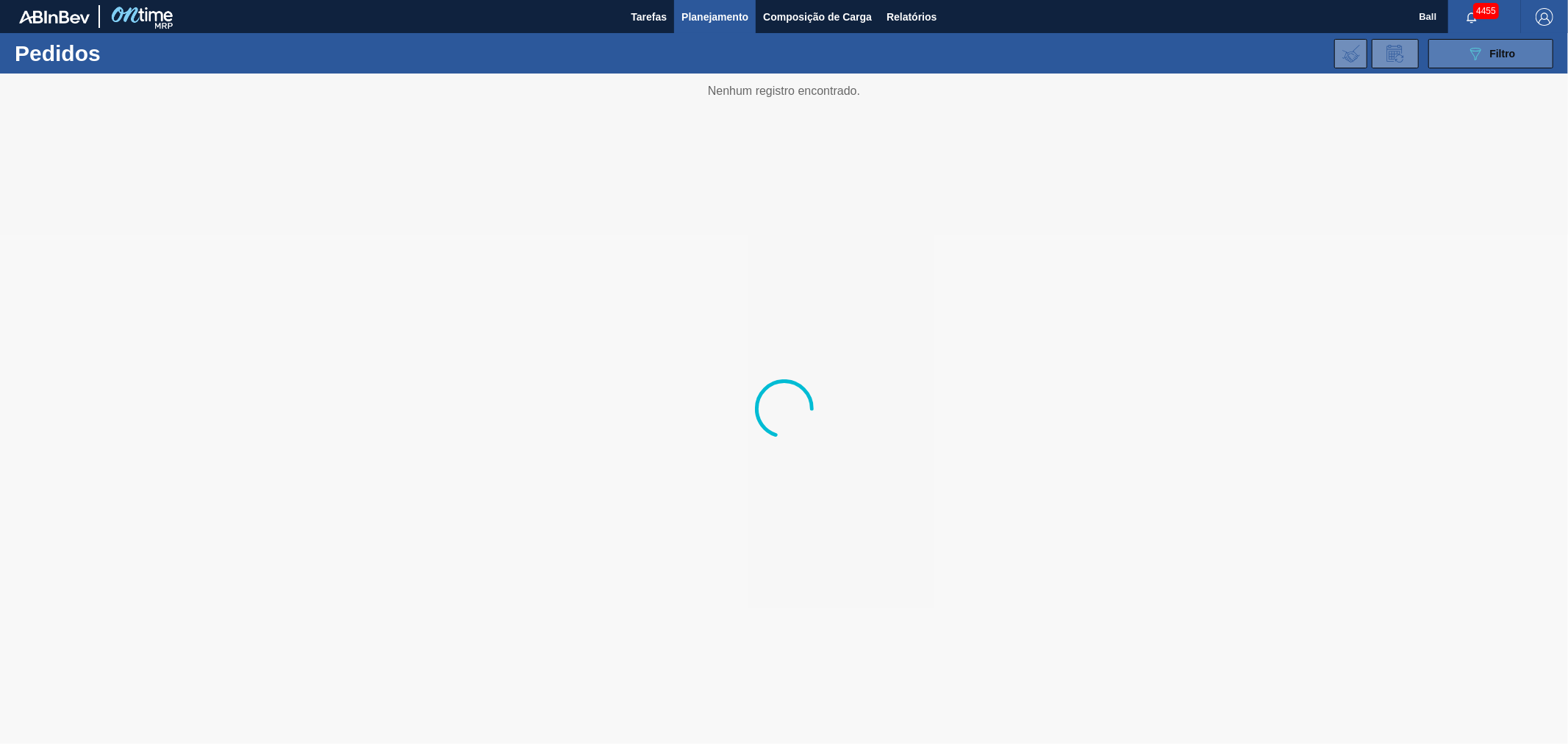
click at [1486, 56] on div "089F7B8B-B2A5-4AFE-B5C0-19BA573D28AC Filtro" at bounding box center [1491, 54] width 49 height 18
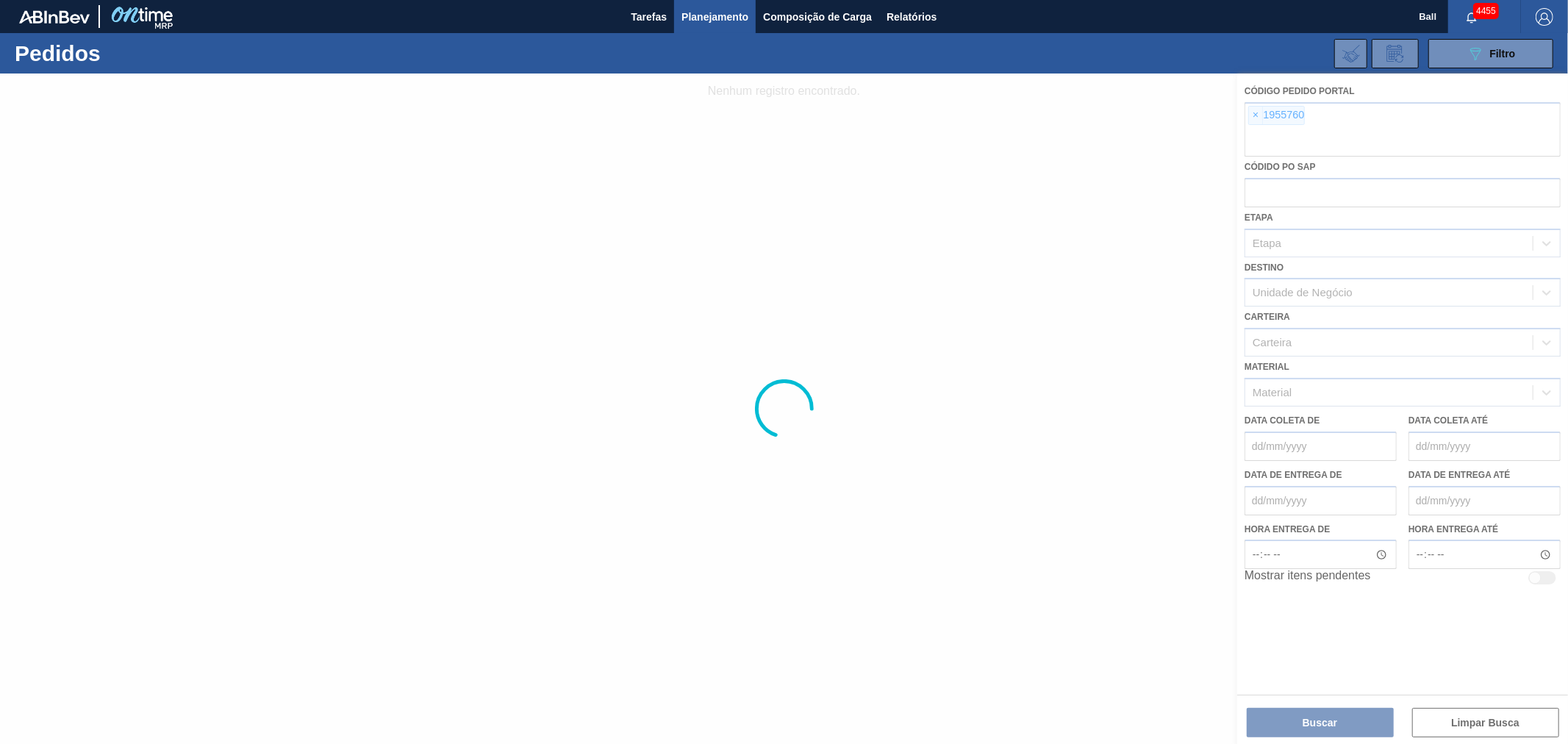
click at [1255, 118] on div at bounding box center [784, 408] width 1568 height 670
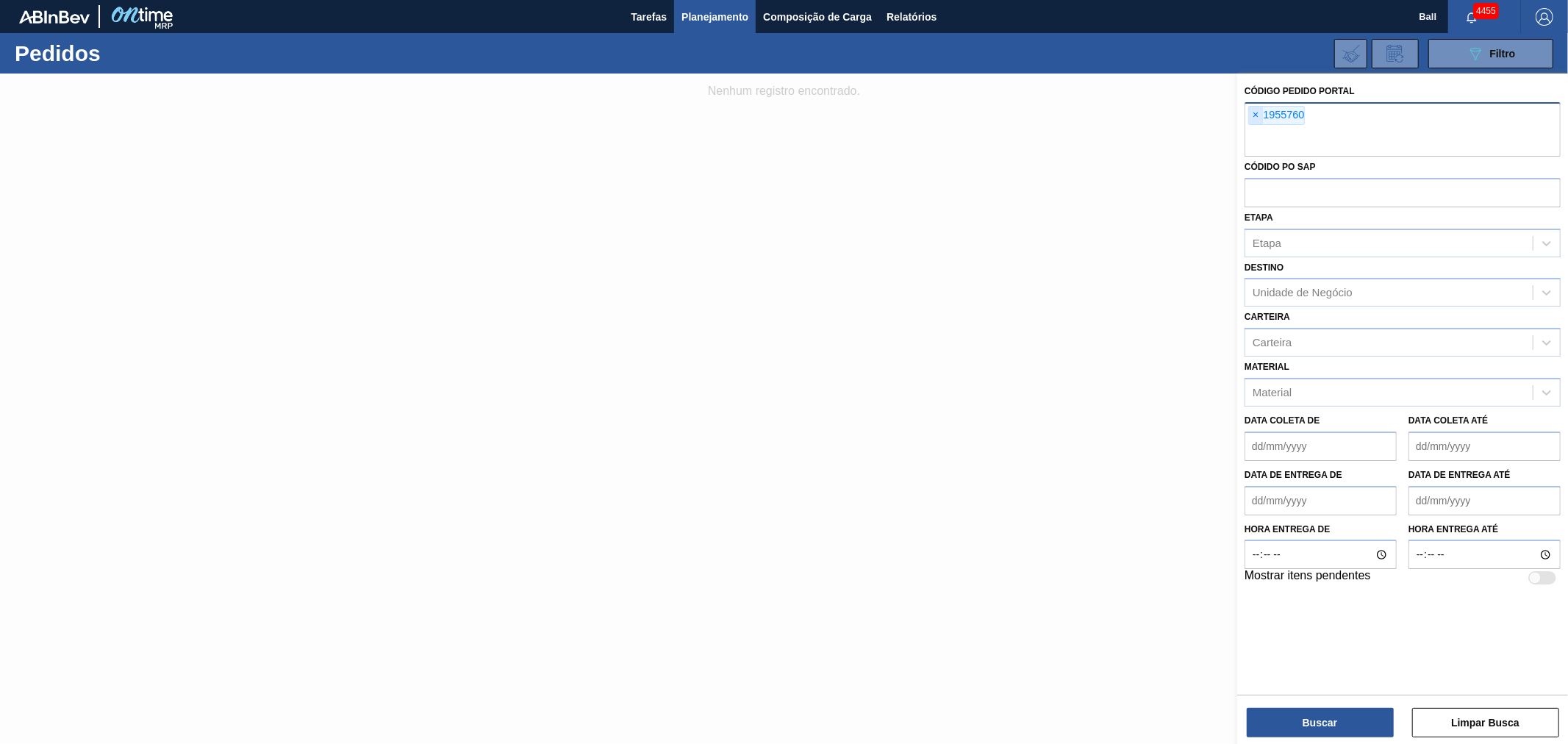
click at [1255, 112] on span "×" at bounding box center [1255, 116] width 14 height 18
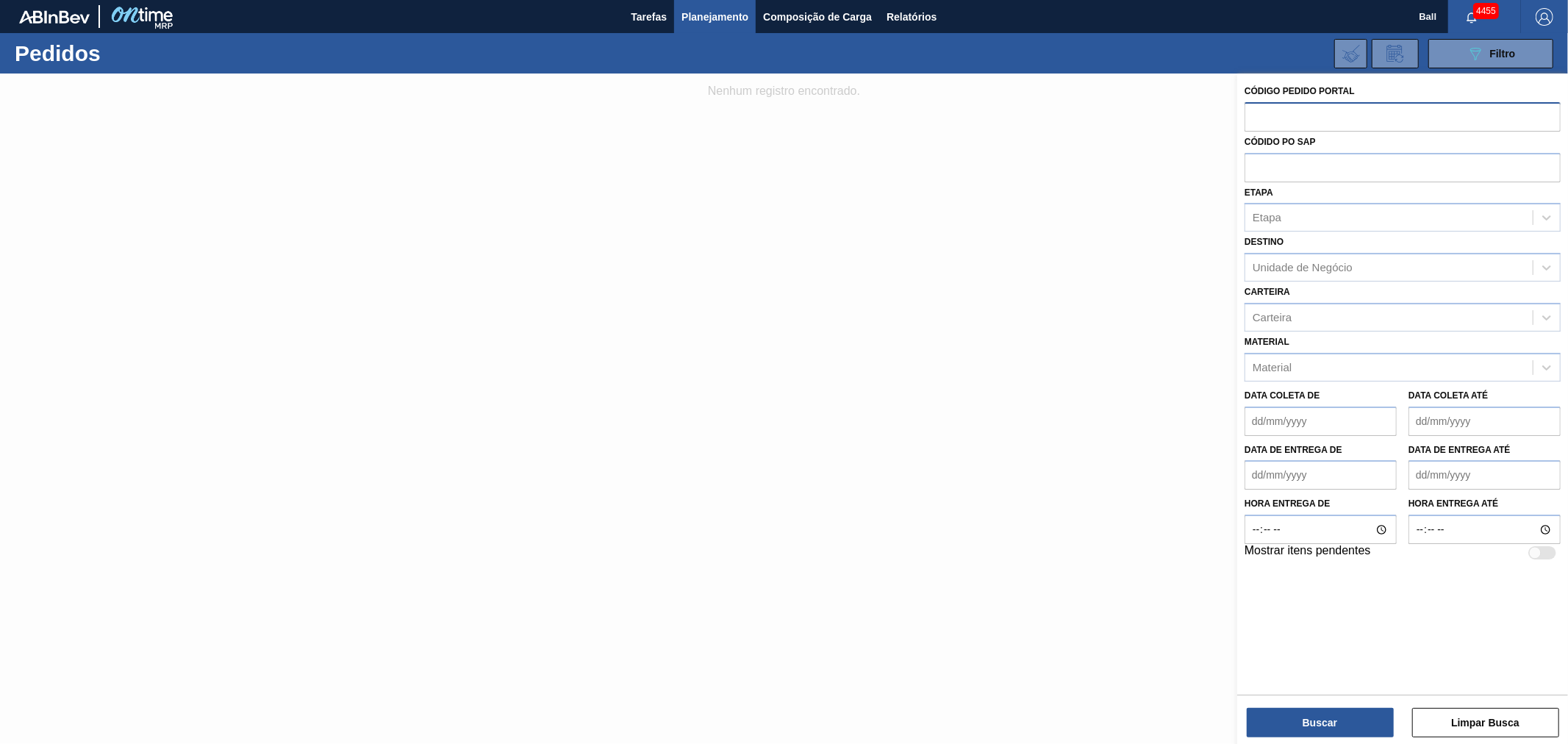
paste input "text"
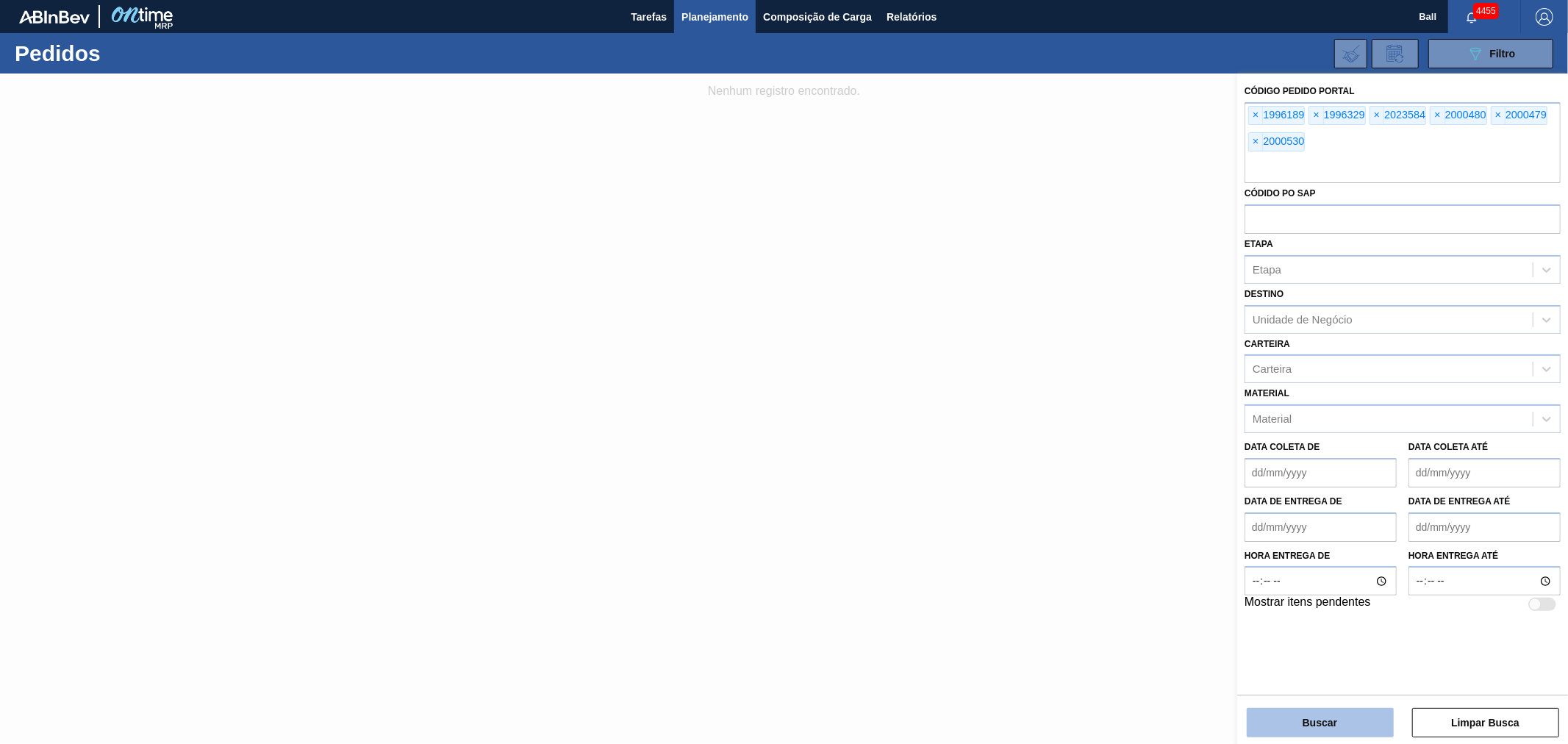
click at [1288, 726] on button "Buscar" at bounding box center [1320, 722] width 147 height 30
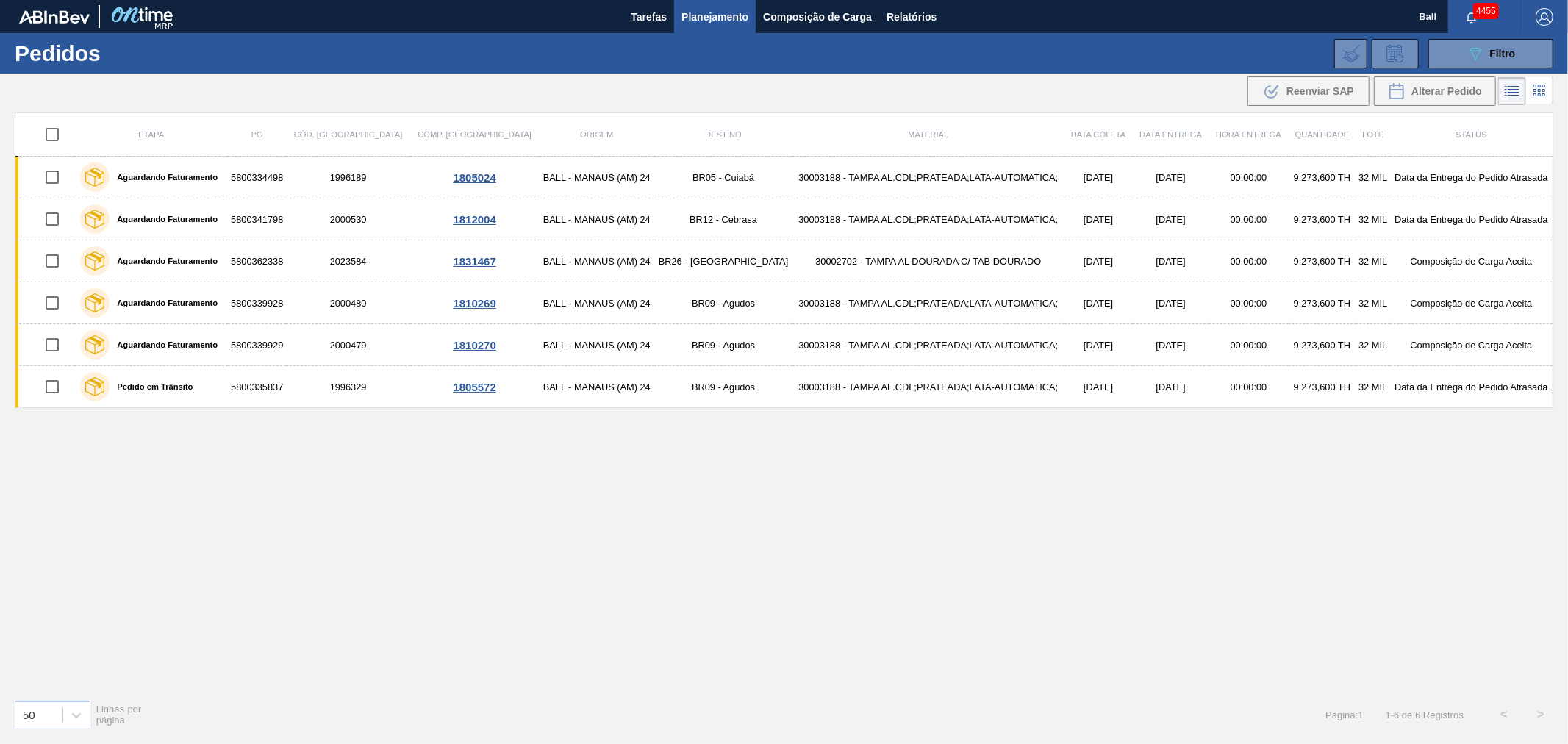
click at [1201, 517] on div "Etapa PO Cód. Pedido Comp. Carga Origem Destino Material Data coleta Data entre…" at bounding box center [784, 399] width 1539 height 574
click at [1451, 55] on button "089F7B8B-B2A5-4AFE-B5C0-19BA573D28AC Filtro" at bounding box center [1491, 53] width 125 height 30
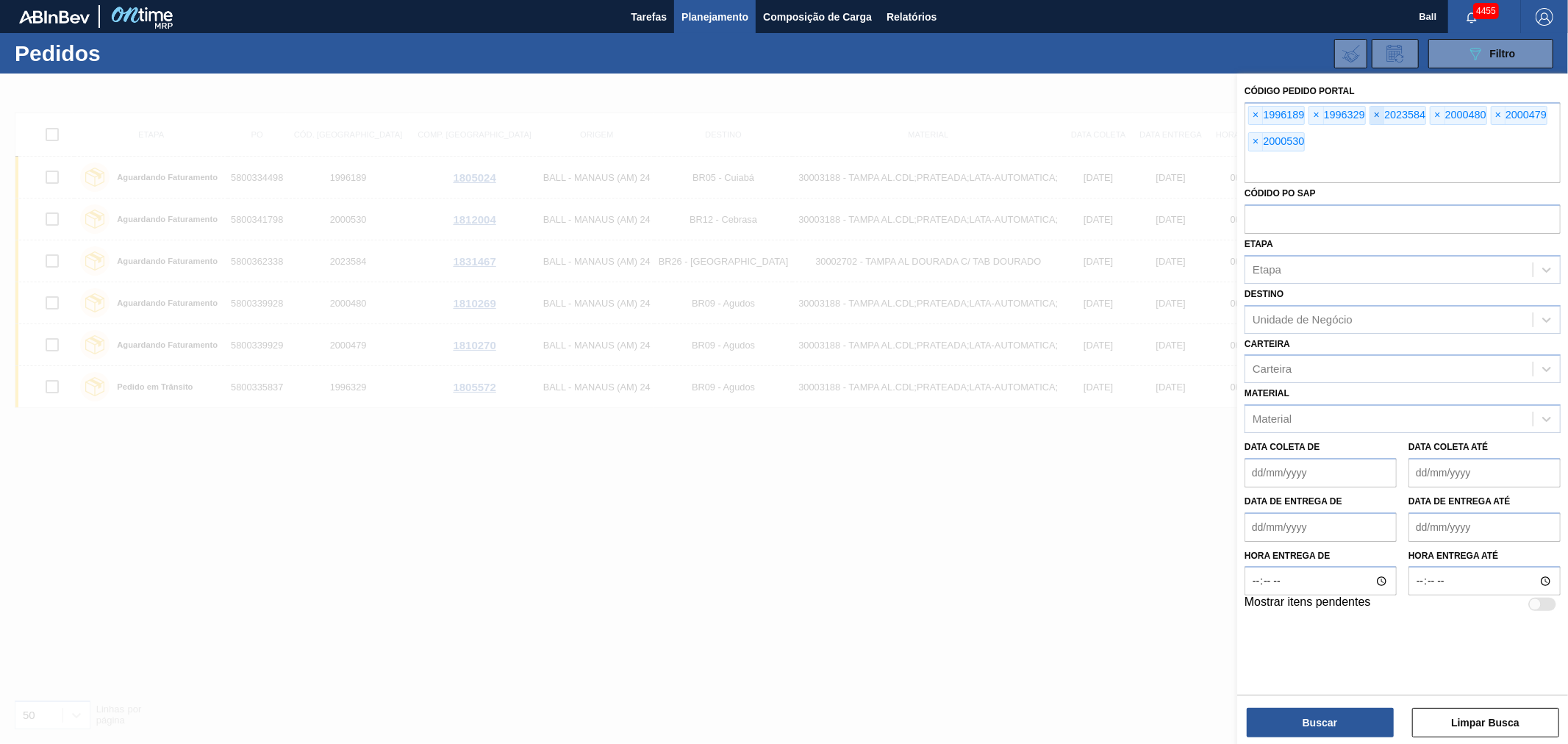
click at [1378, 112] on span "×" at bounding box center [1377, 116] width 14 height 18
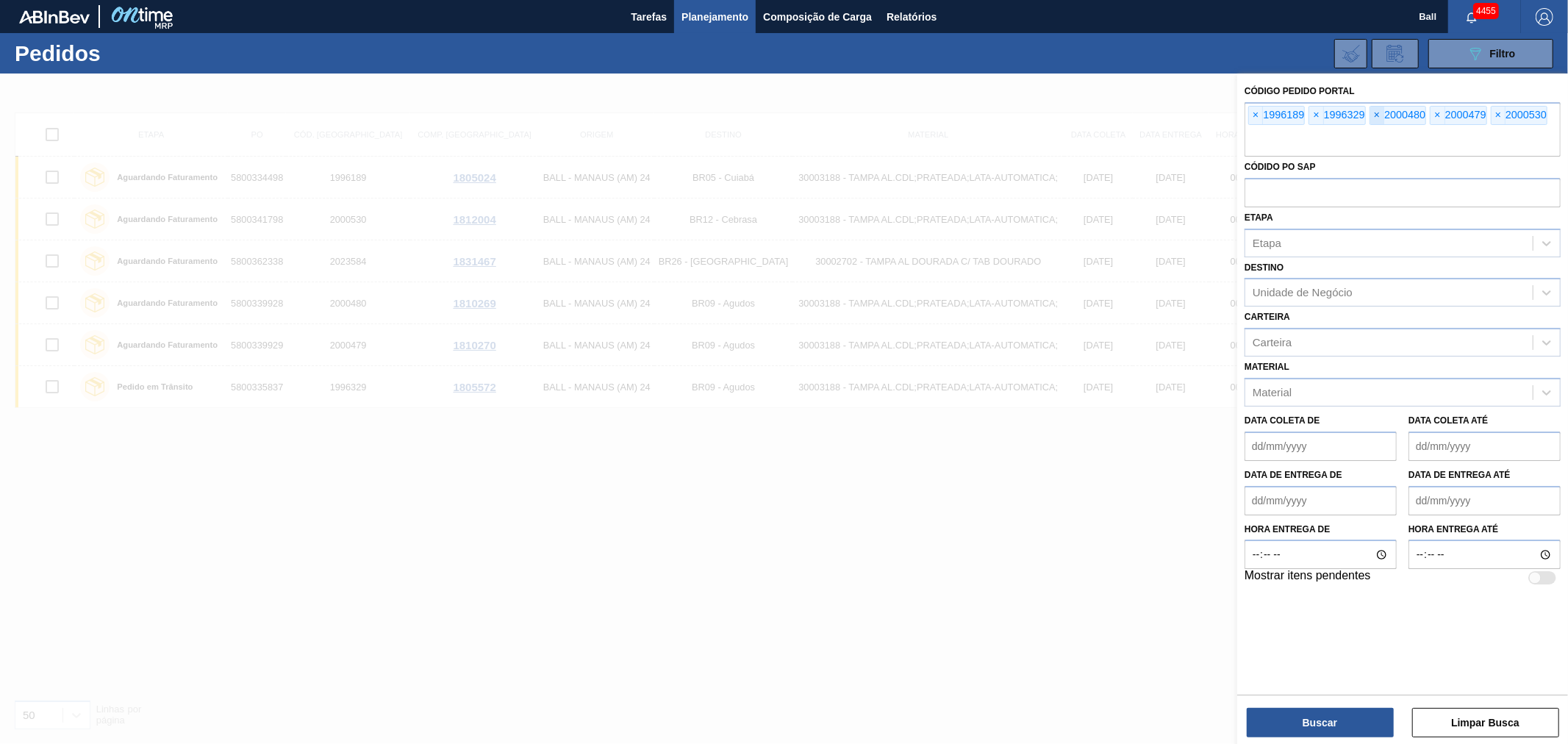
click at [1378, 112] on span "×" at bounding box center [1377, 116] width 14 height 18
click at [1378, 112] on div "× 1996189 × 1996329 × 2000530" at bounding box center [1402, 129] width 316 height 55
click at [1290, 726] on button "Buscar" at bounding box center [1320, 722] width 147 height 30
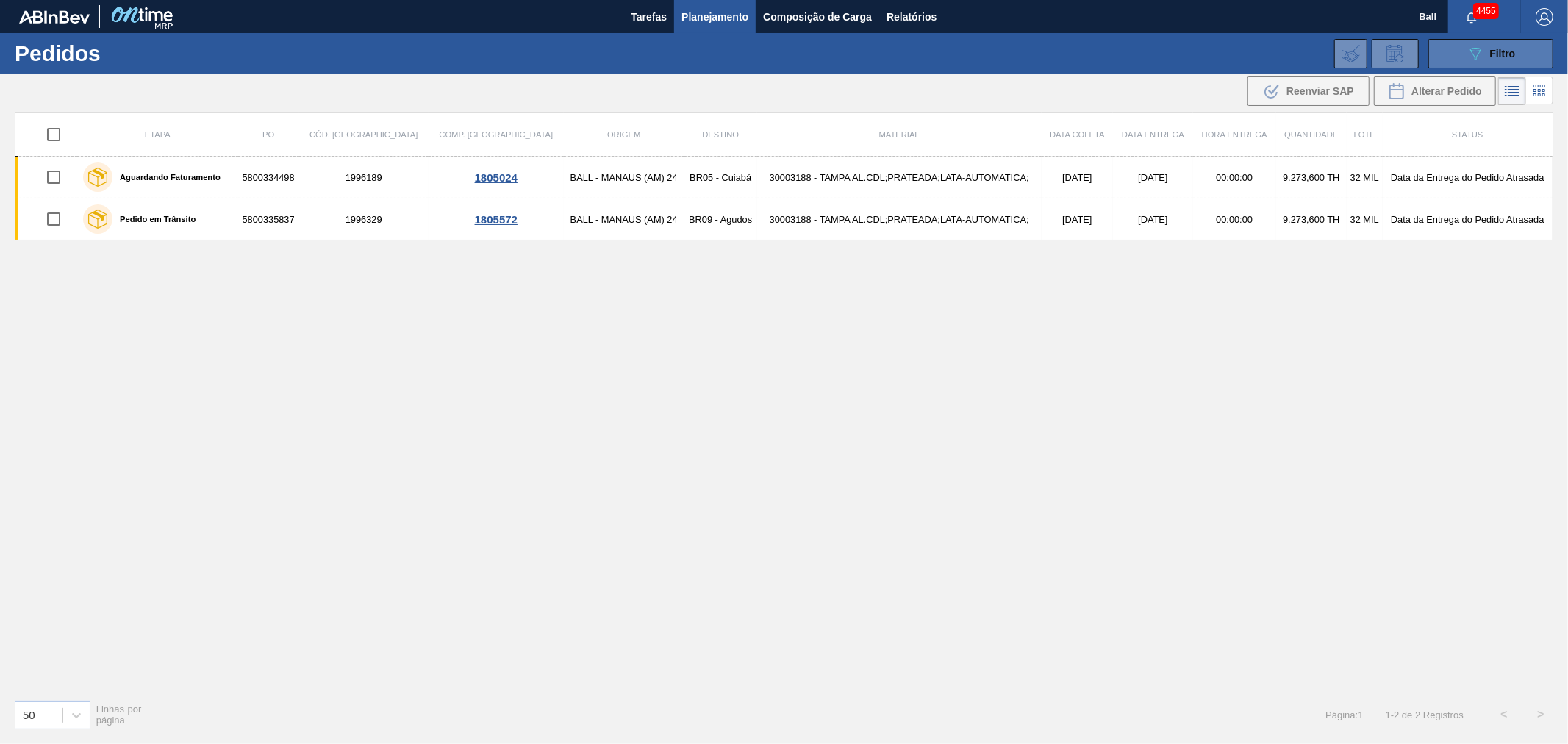
drag, startPoint x: 1478, startPoint y: 47, endPoint x: 1464, endPoint y: 67, distance: 24.4
click at [1478, 47] on icon at bounding box center [1476, 54] width 11 height 13
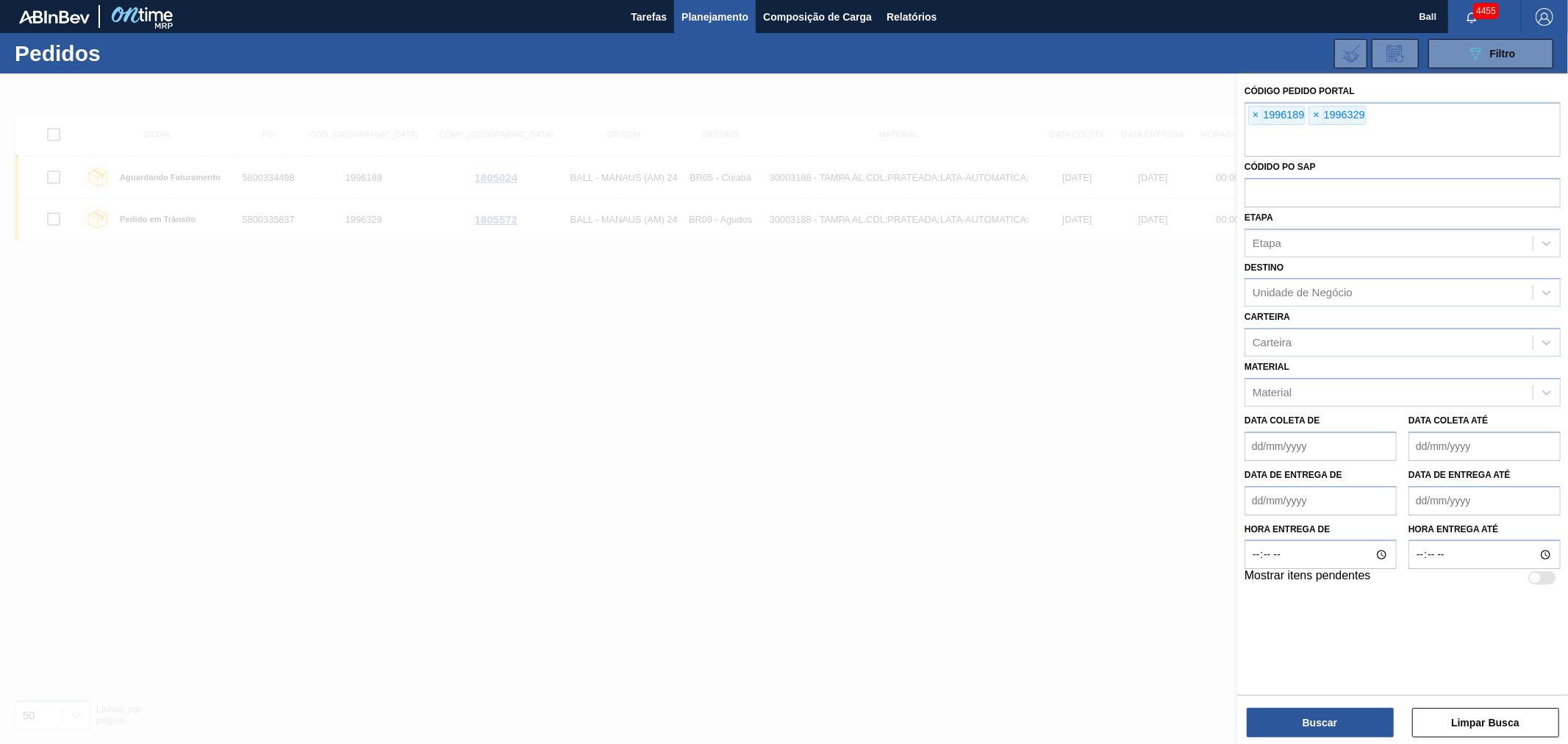
click at [1265, 111] on div "× 1996189" at bounding box center [1276, 116] width 56 height 19
click at [1262, 116] on span "×" at bounding box center [1255, 116] width 14 height 18
click at [1255, 115] on span "×" at bounding box center [1255, 116] width 14 height 18
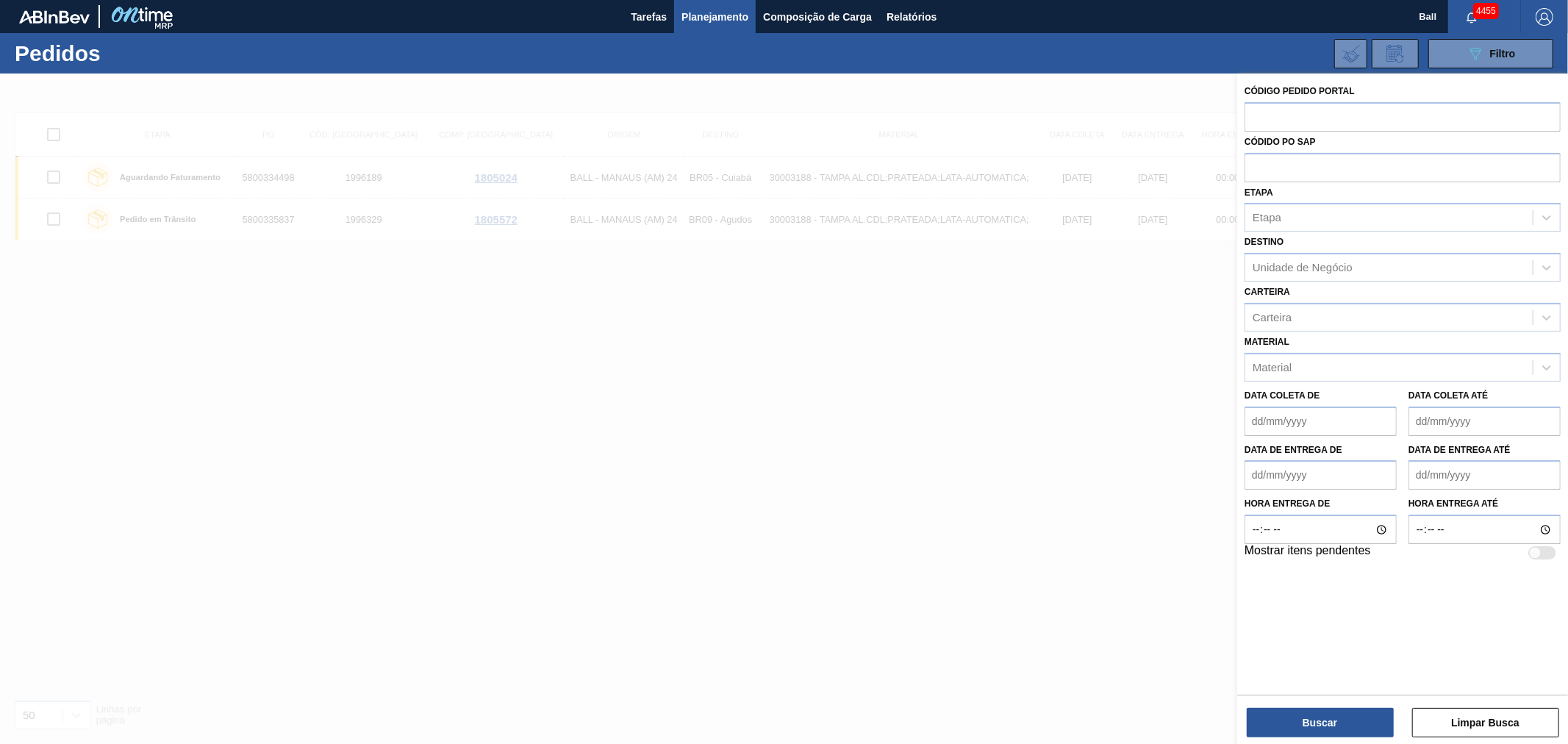
click at [1255, 115] on input "text" at bounding box center [1402, 116] width 316 height 28
paste input "2023584"
type input "2023584"
click at [1341, 726] on button "Buscar" at bounding box center [1320, 722] width 147 height 30
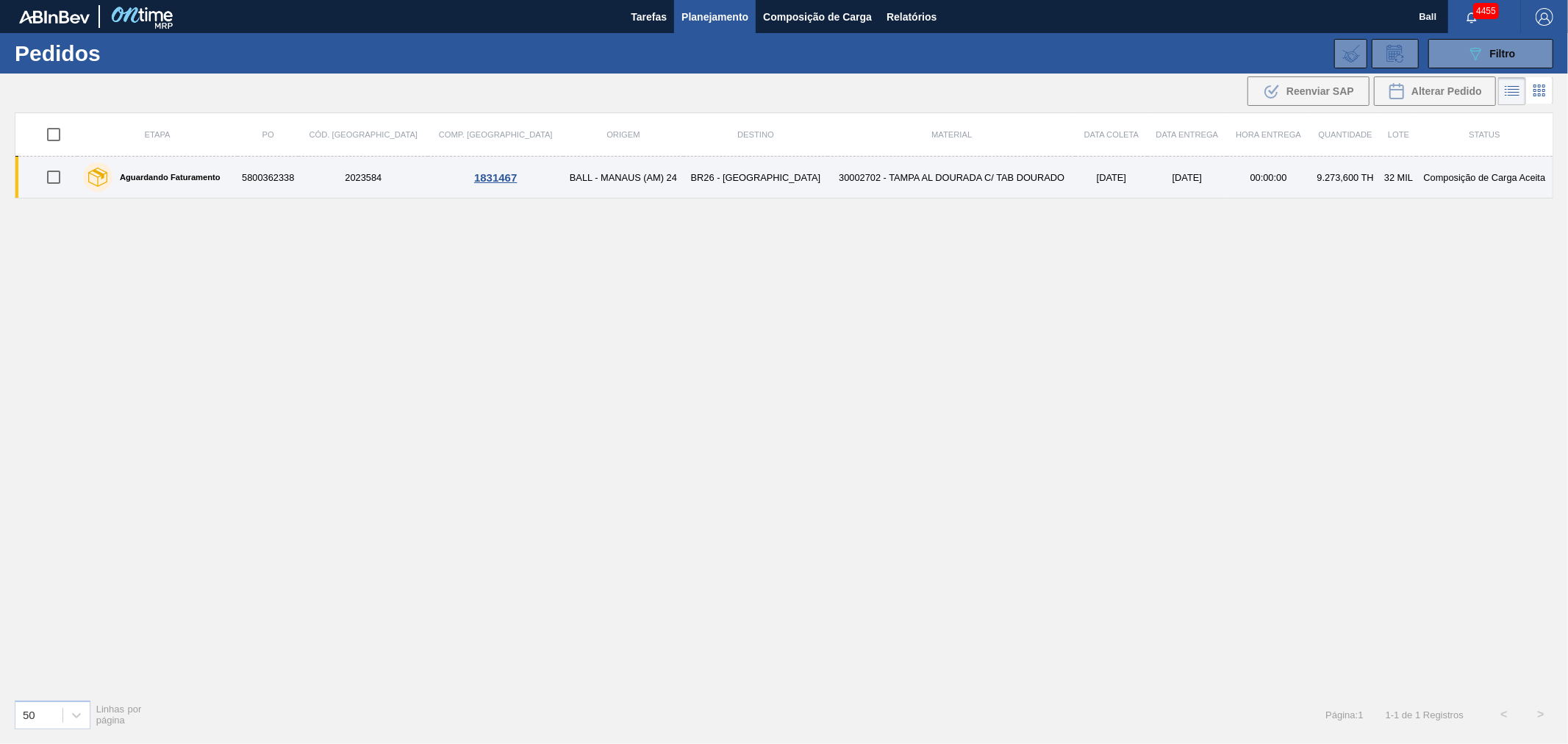
click at [886, 174] on td "30002702 - TAMPA AL DOURADA C/ TAB DOURADO" at bounding box center [952, 178] width 248 height 42
